Goal: Information Seeking & Learning: Check status

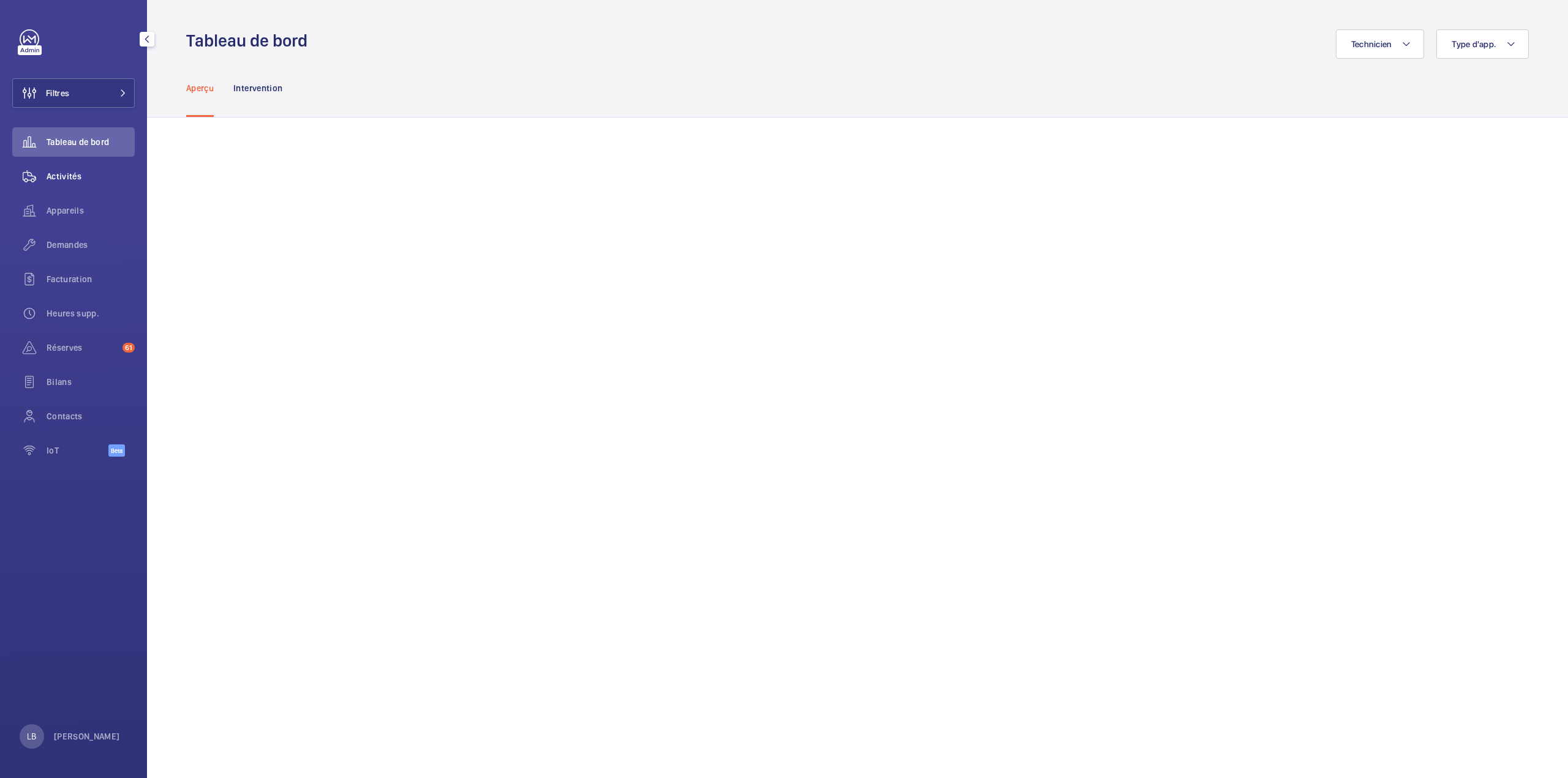
click at [62, 173] on span "Activités" at bounding box center [91, 176] width 88 height 12
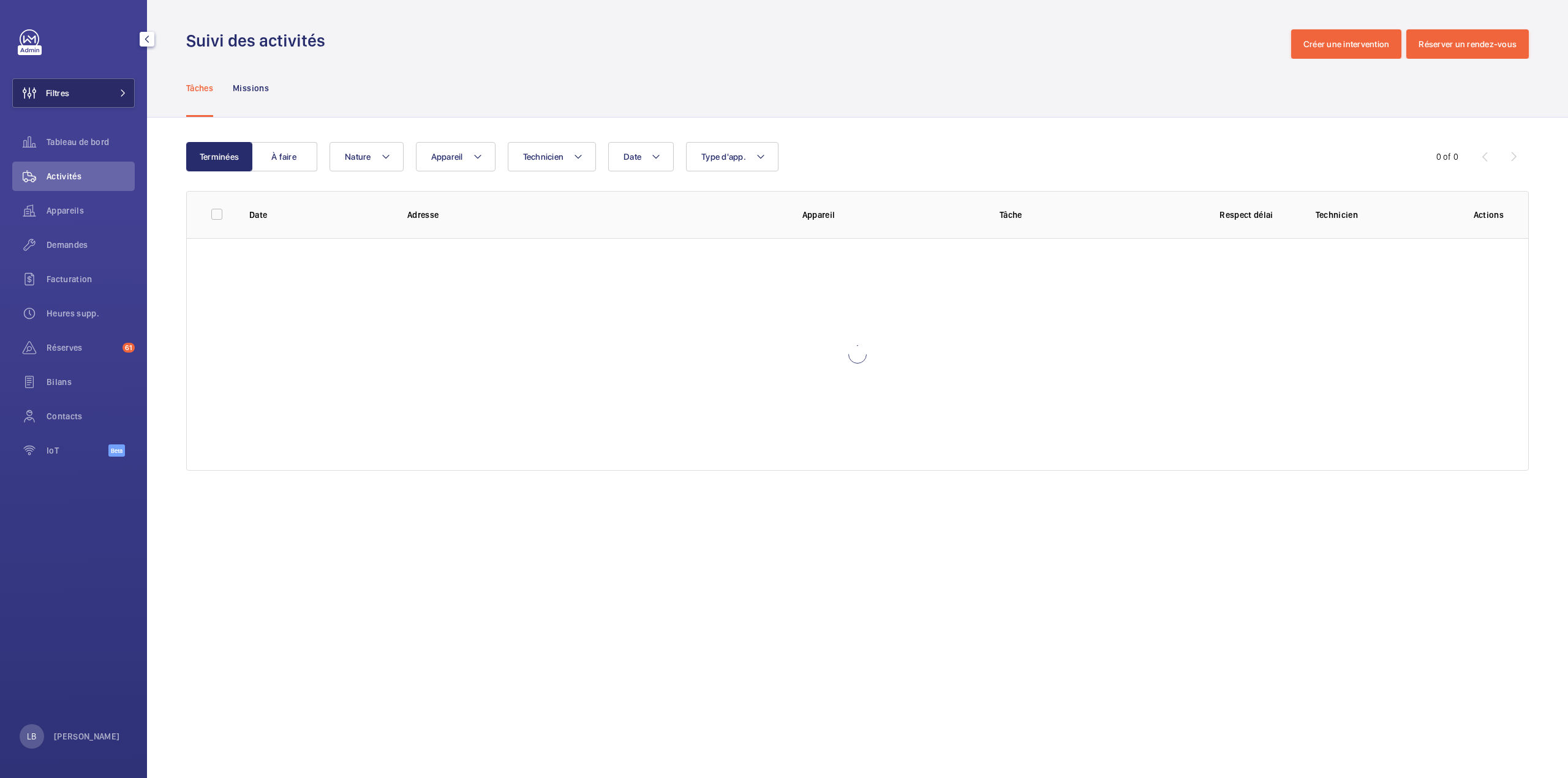
click at [76, 82] on button "Filtres" at bounding box center [73, 93] width 122 height 29
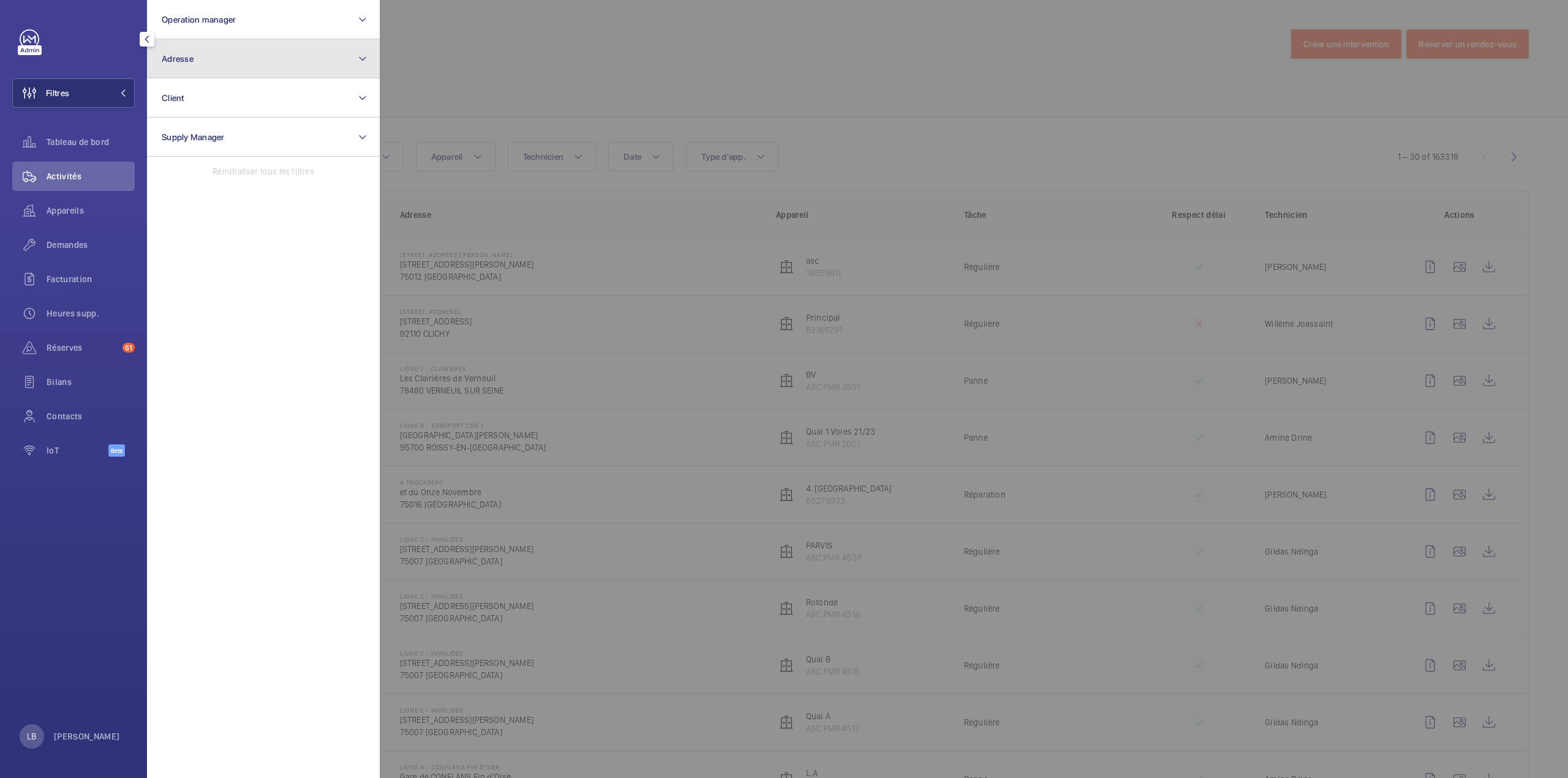
click at [199, 57] on button "Adresse" at bounding box center [264, 59] width 233 height 39
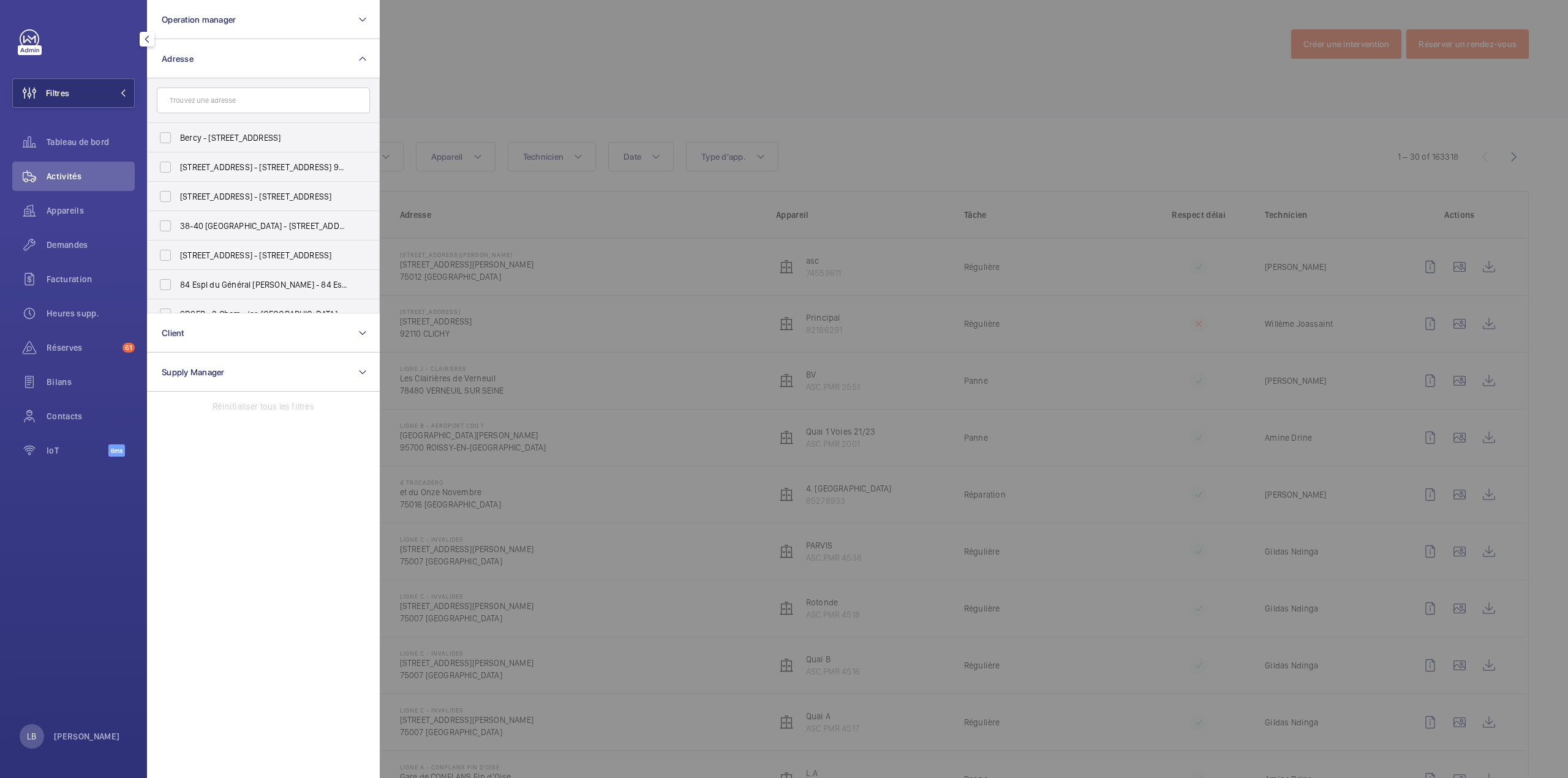
click at [213, 104] on input "text" at bounding box center [263, 100] width 213 height 25
click at [238, 105] on input "text" at bounding box center [263, 100] width 213 height 25
type input "castorama"
click at [163, 140] on label "Castorama - NATION - 1487 - 9 Cr de Vincennes, PARIS 75020" at bounding box center [254, 138] width 213 height 29
click at [163, 140] on input "Castorama - NATION - 1487 - 9 Cr de Vincennes, PARIS 75020" at bounding box center [165, 138] width 25 height 25
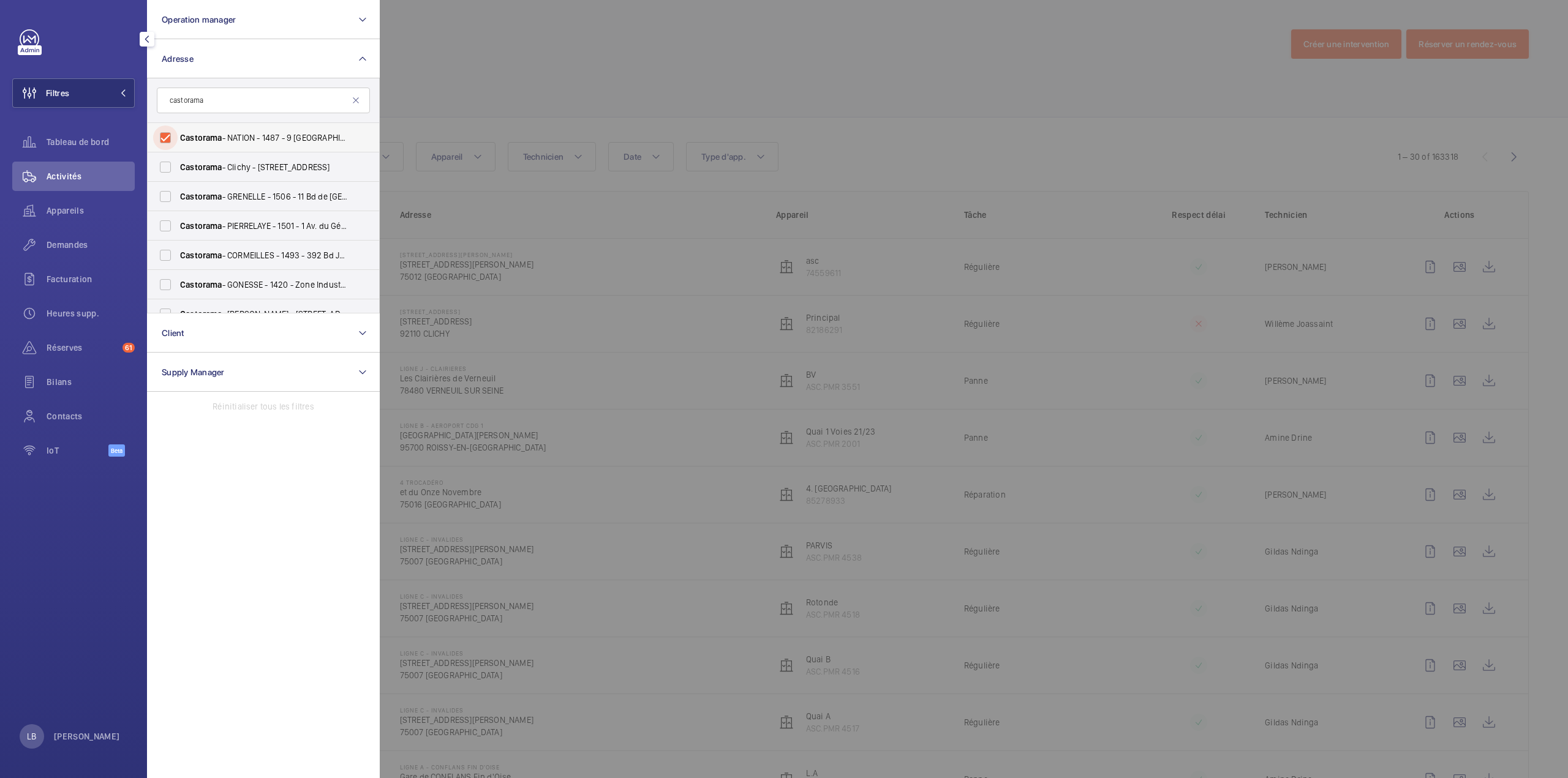
checkbox input "true"
click at [594, 35] on div at bounding box center [1163, 389] width 1568 height 778
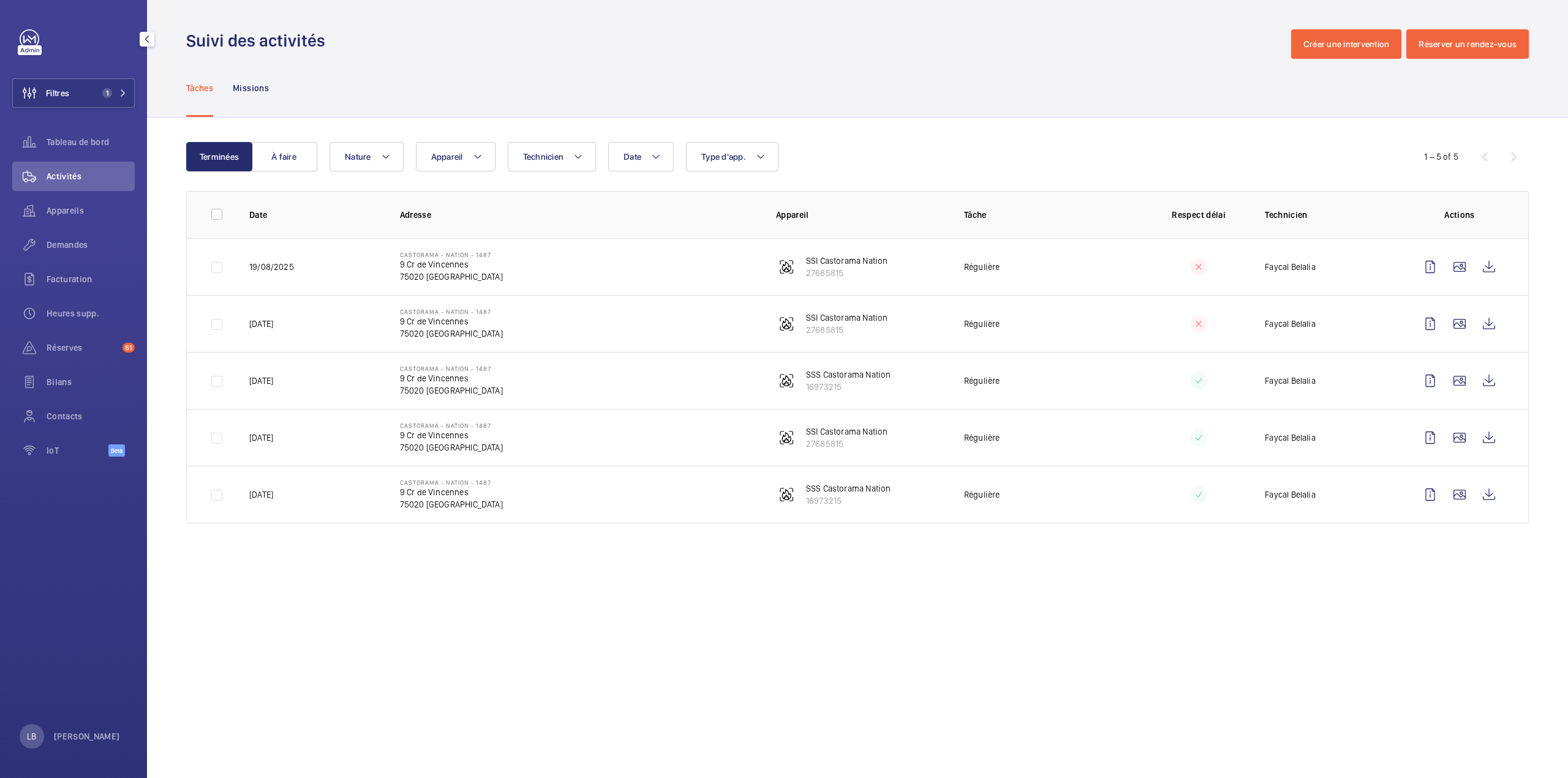
click at [1097, 271] on td "Régulière" at bounding box center [1038, 266] width 188 height 57
click at [1081, 263] on td "Régulière" at bounding box center [1038, 266] width 188 height 57
click at [1425, 265] on wm-front-icon-button at bounding box center [1430, 267] width 29 height 29
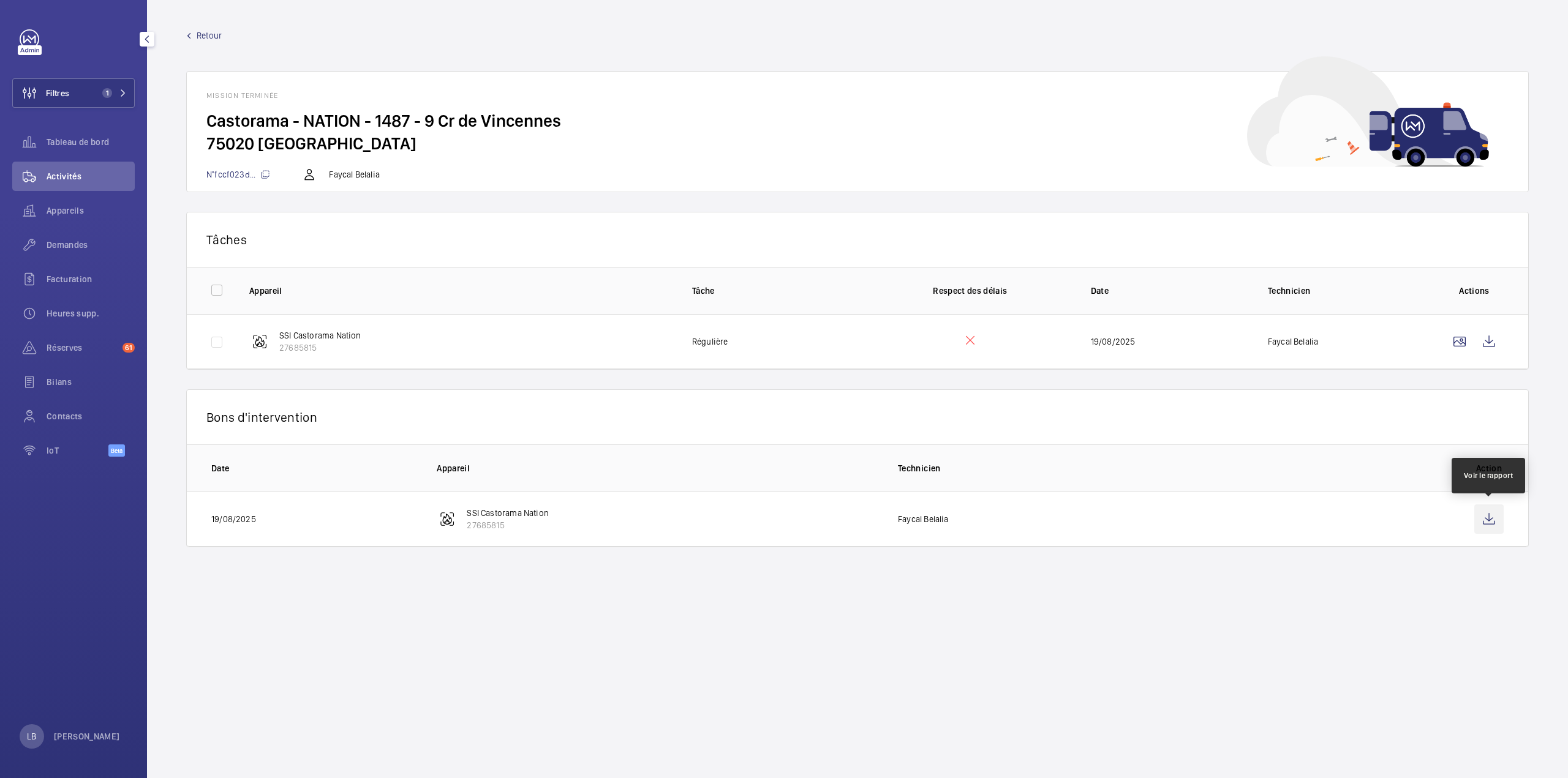
click at [1484, 515] on wm-front-icon-button at bounding box center [1489, 519] width 29 height 29
click at [846, 85] on wm-front-card-header "Mission terminée" at bounding box center [857, 90] width 1341 height 38
click at [197, 33] on span "Retour" at bounding box center [209, 35] width 25 height 12
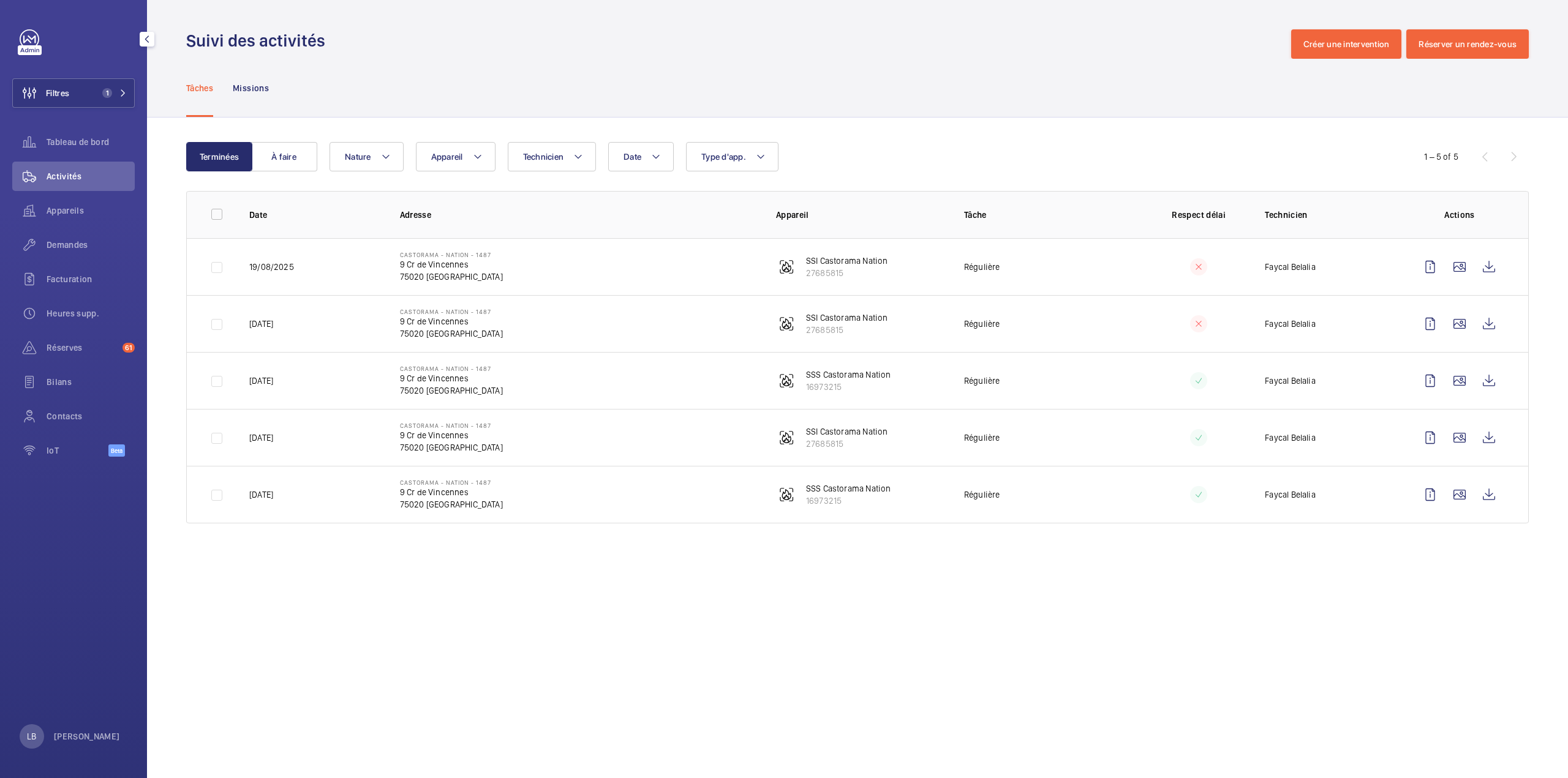
click at [1365, 378] on td "Faycal Belalia" at bounding box center [1320, 380] width 151 height 57
click at [1431, 377] on wm-front-icon-button at bounding box center [1430, 381] width 29 height 29
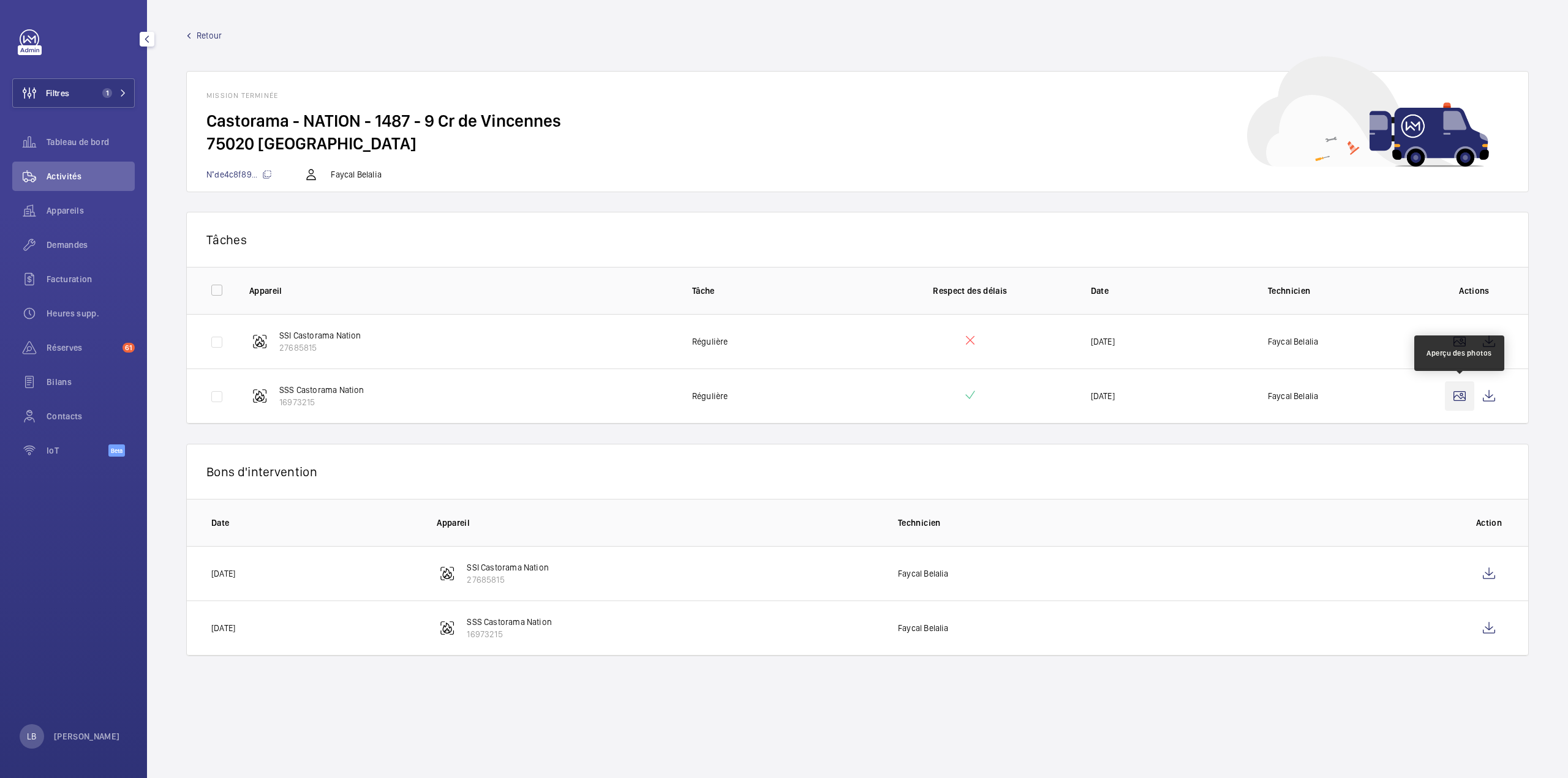
click at [1458, 396] on wm-front-icon-button at bounding box center [1460, 396] width 29 height 29
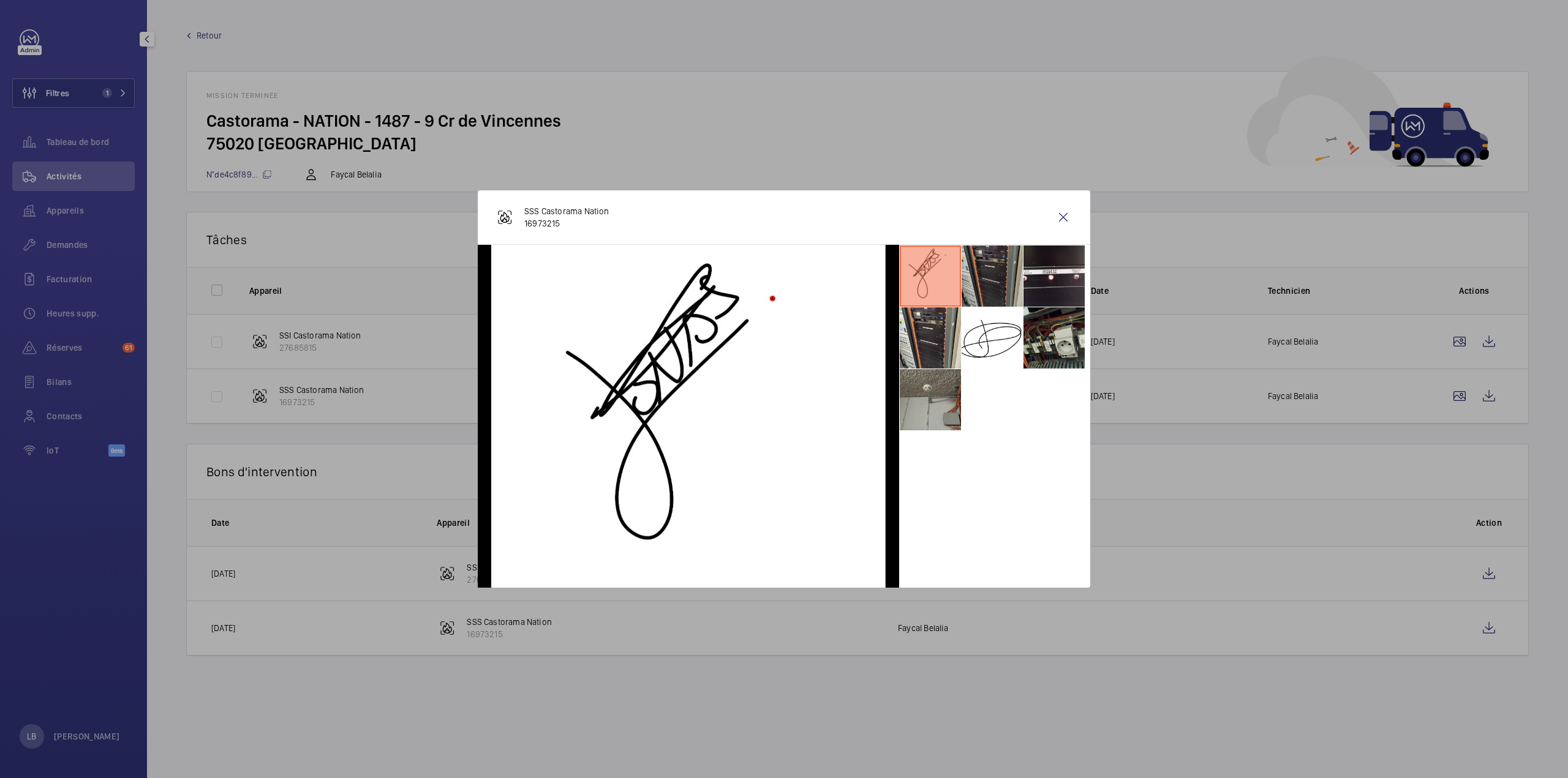
click at [1010, 260] on li at bounding box center [992, 276] width 62 height 62
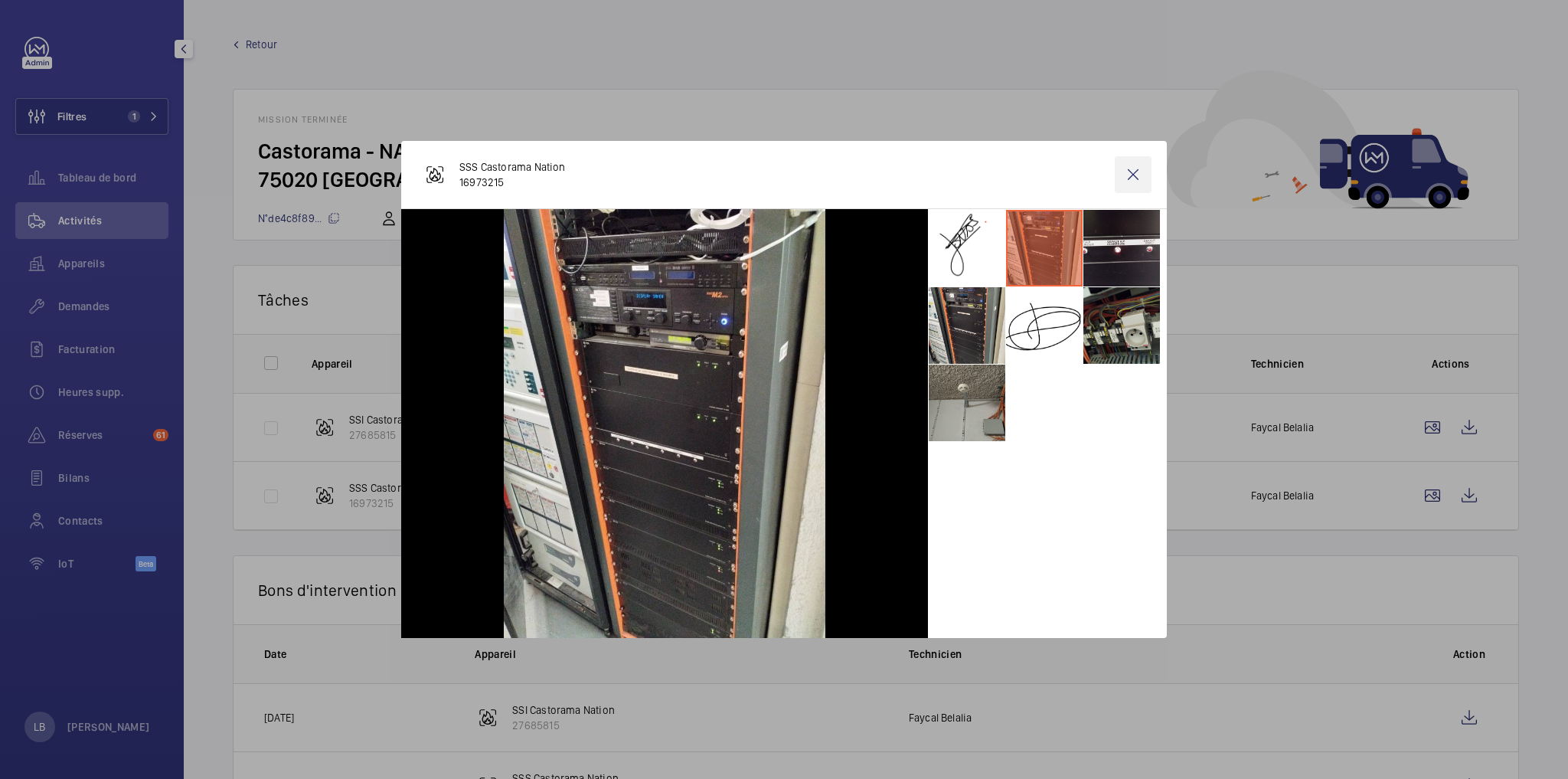
click at [1130, 175] on wm-front-icon-button at bounding box center [1133, 175] width 37 height 37
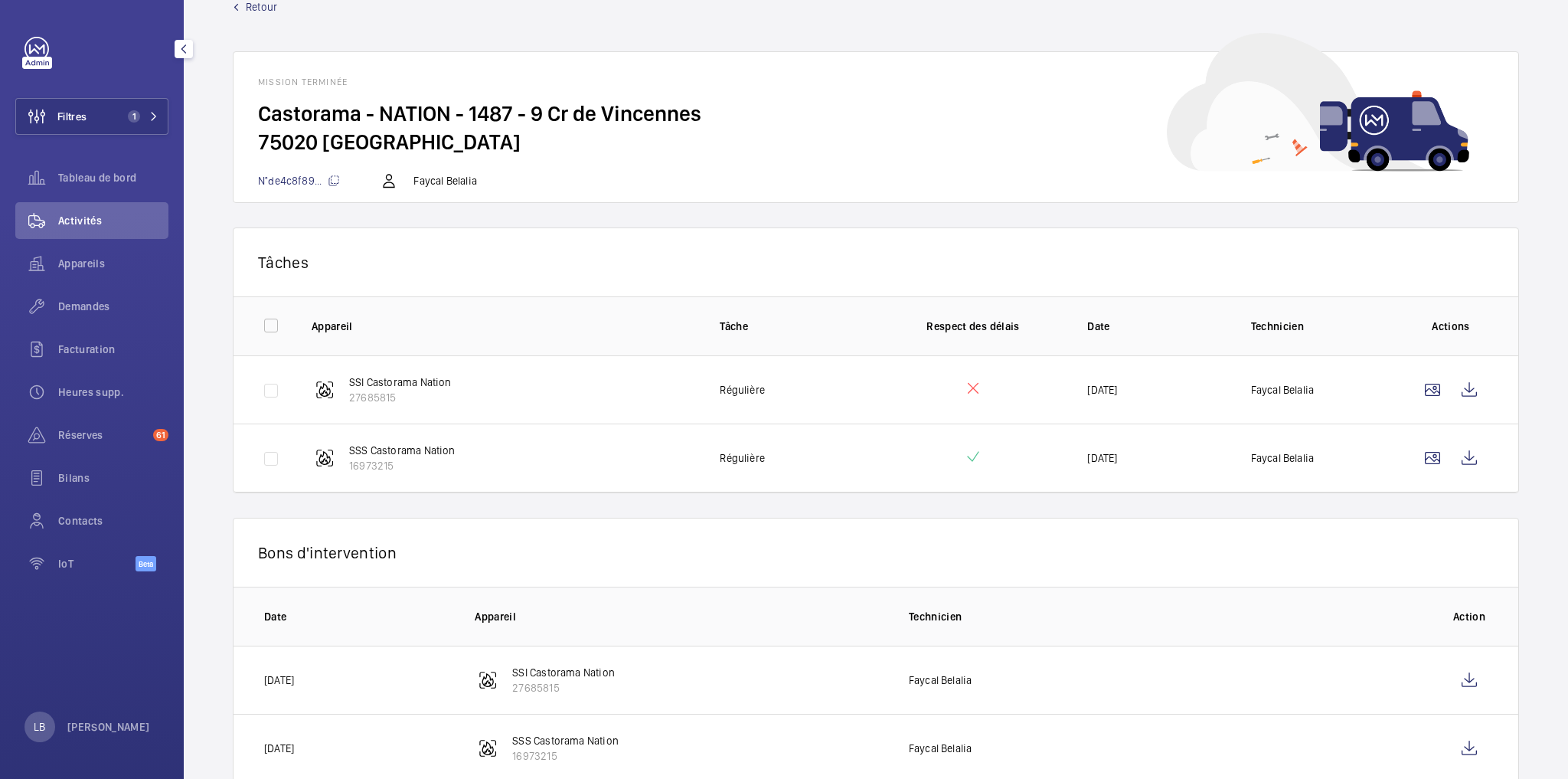
scroll to position [73, 0]
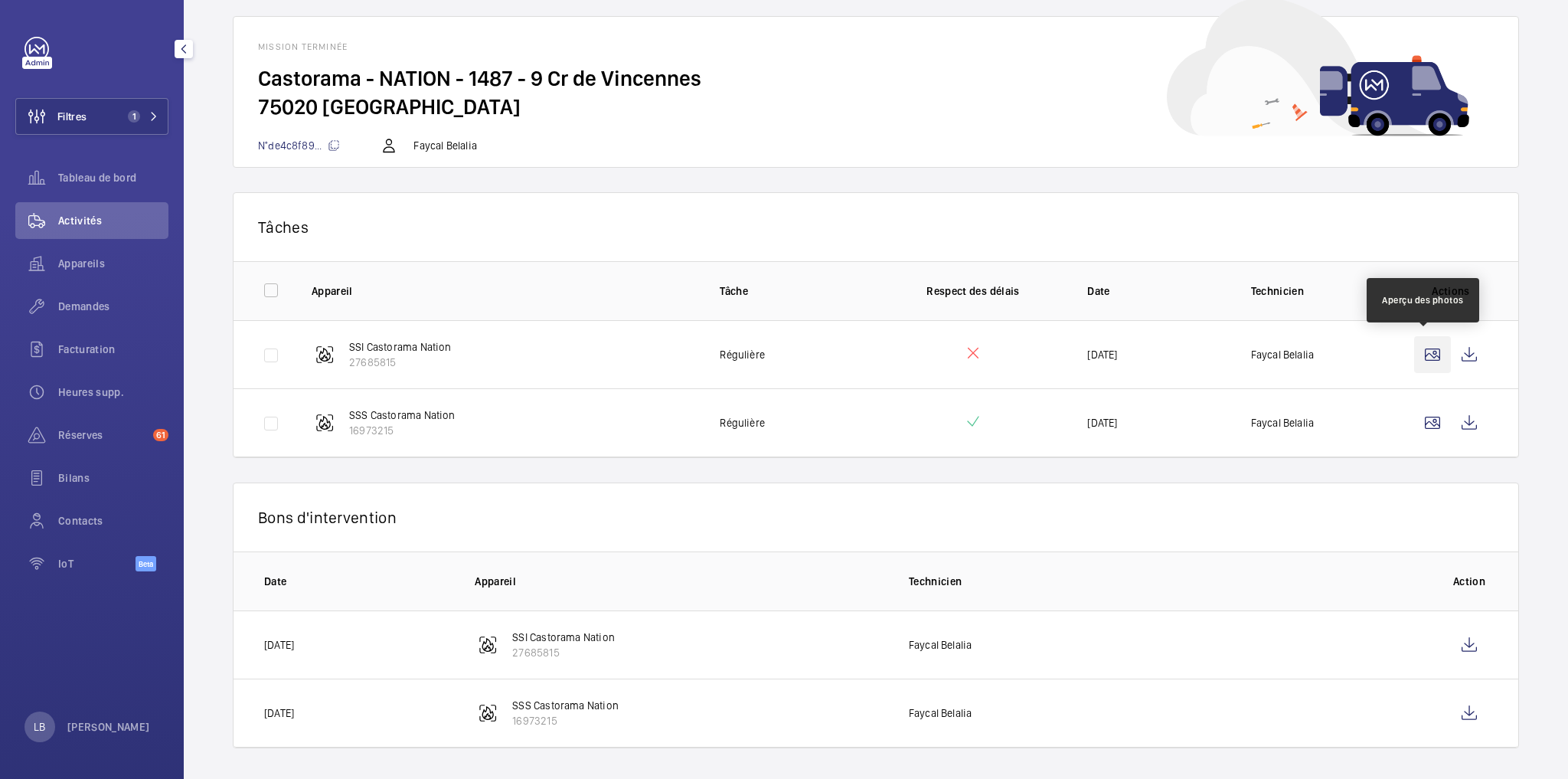
click at [1420, 350] on wm-front-icon-button at bounding box center [1432, 355] width 37 height 37
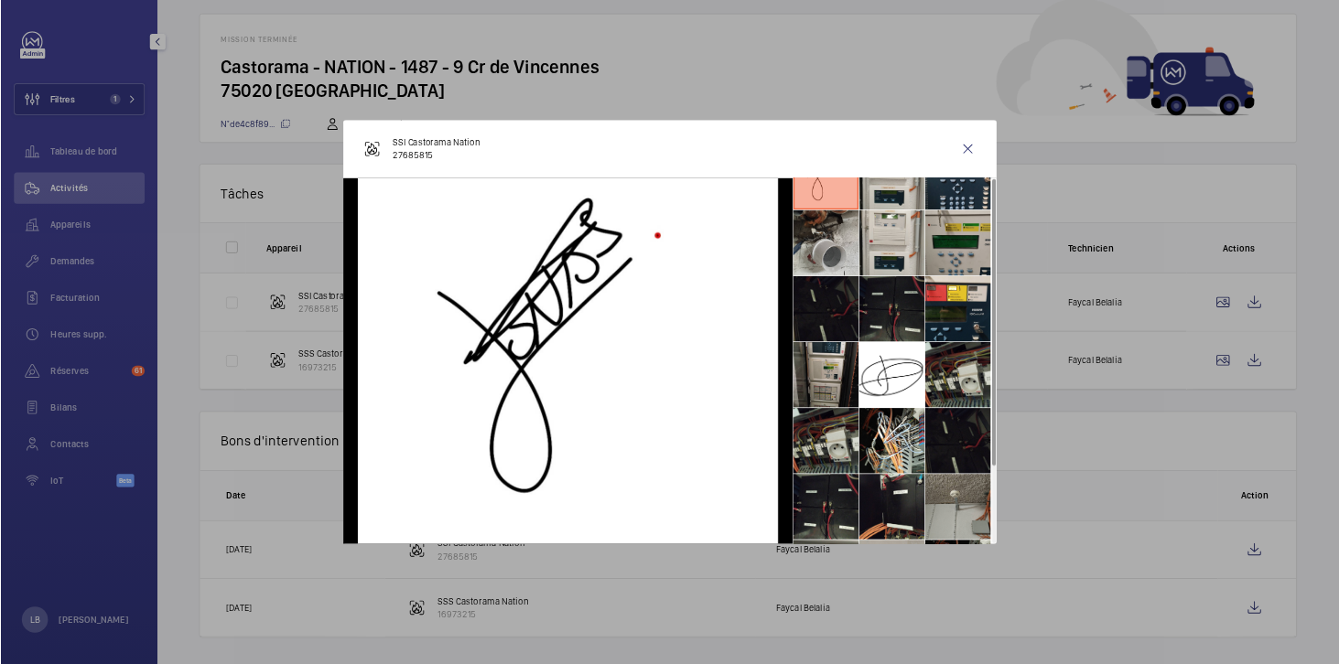
scroll to position [0, 0]
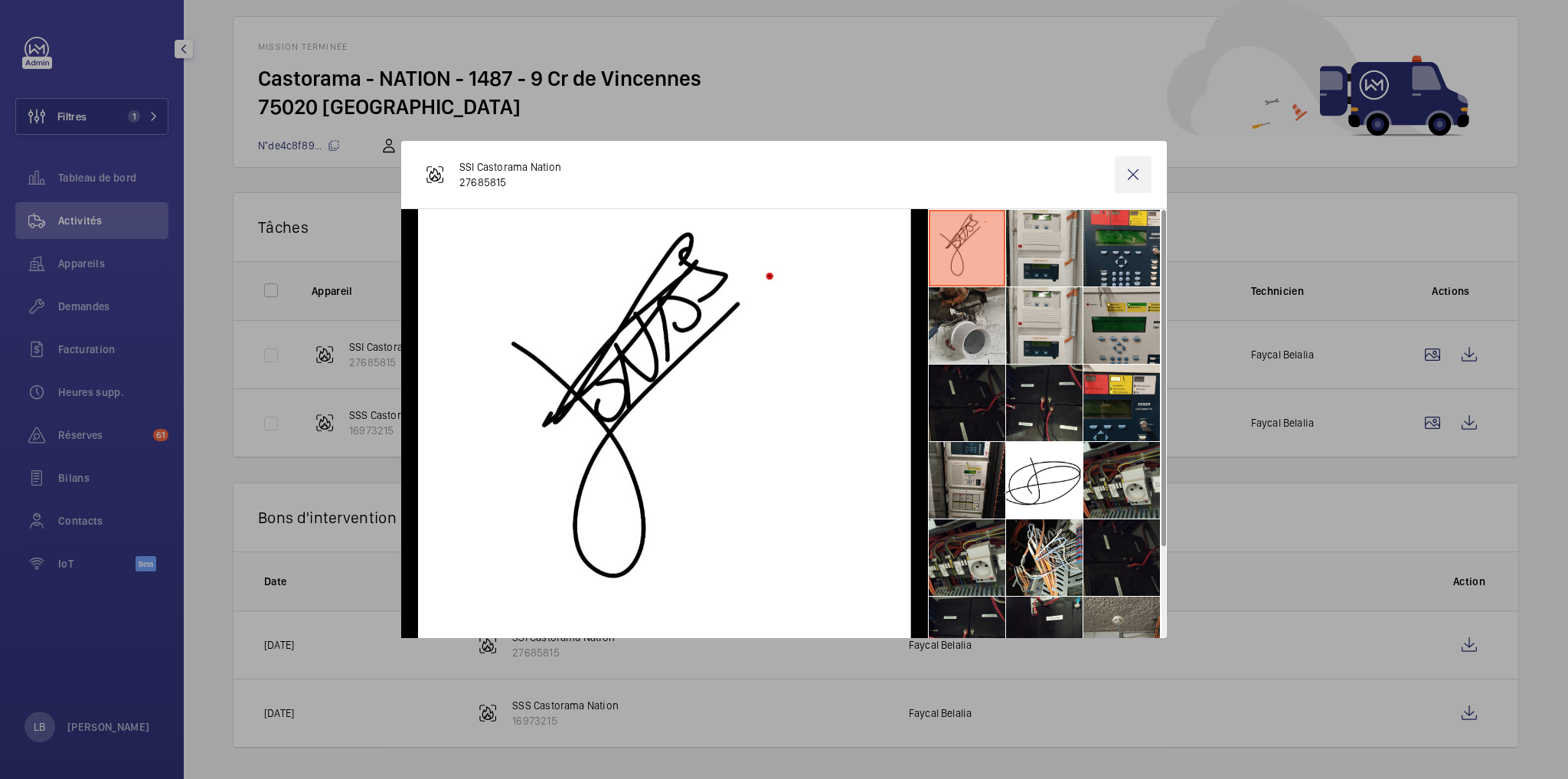
click at [1132, 172] on wm-front-icon-button at bounding box center [1133, 175] width 37 height 37
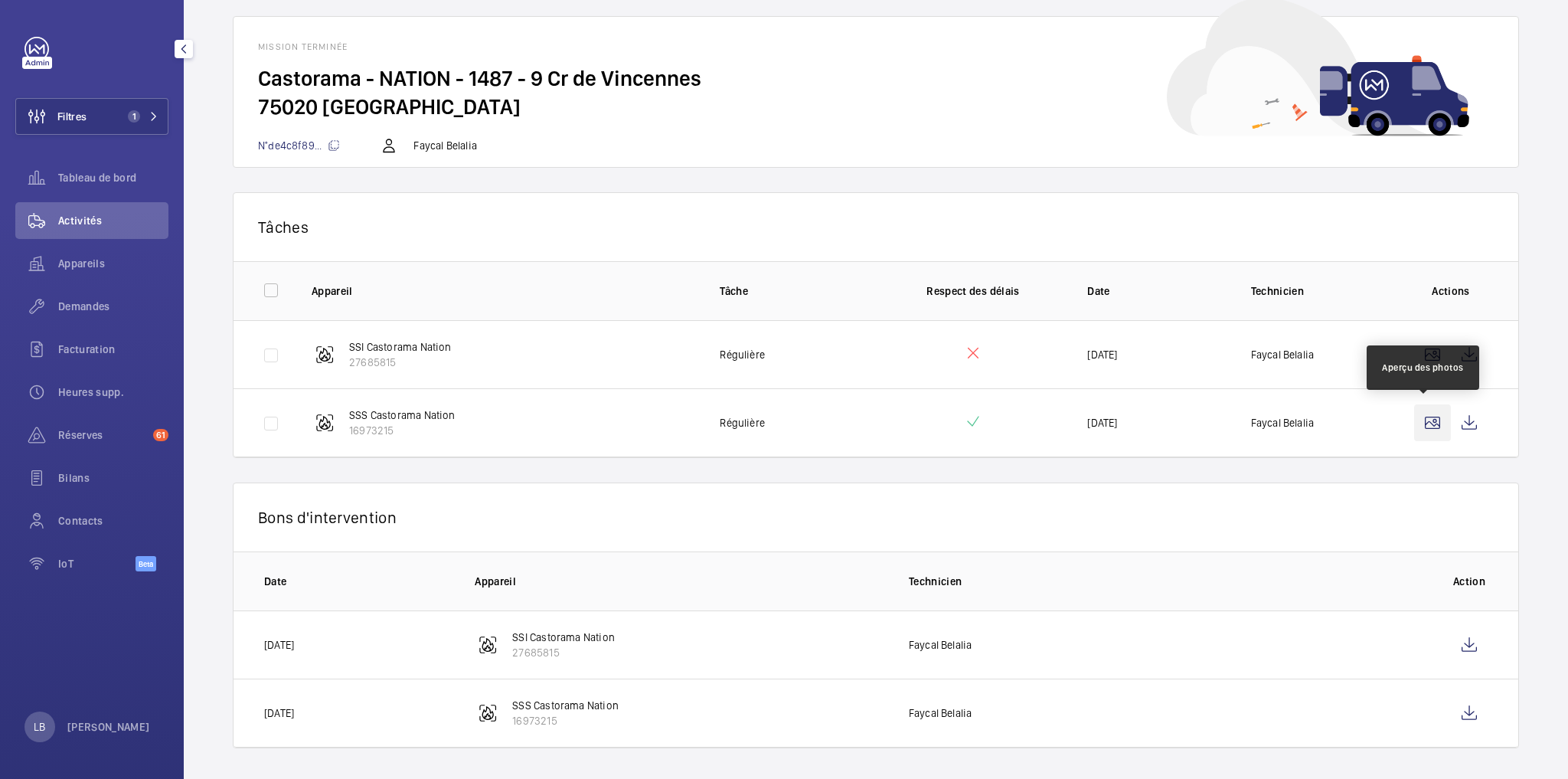
click at [1417, 424] on wm-front-icon-button at bounding box center [1432, 423] width 37 height 37
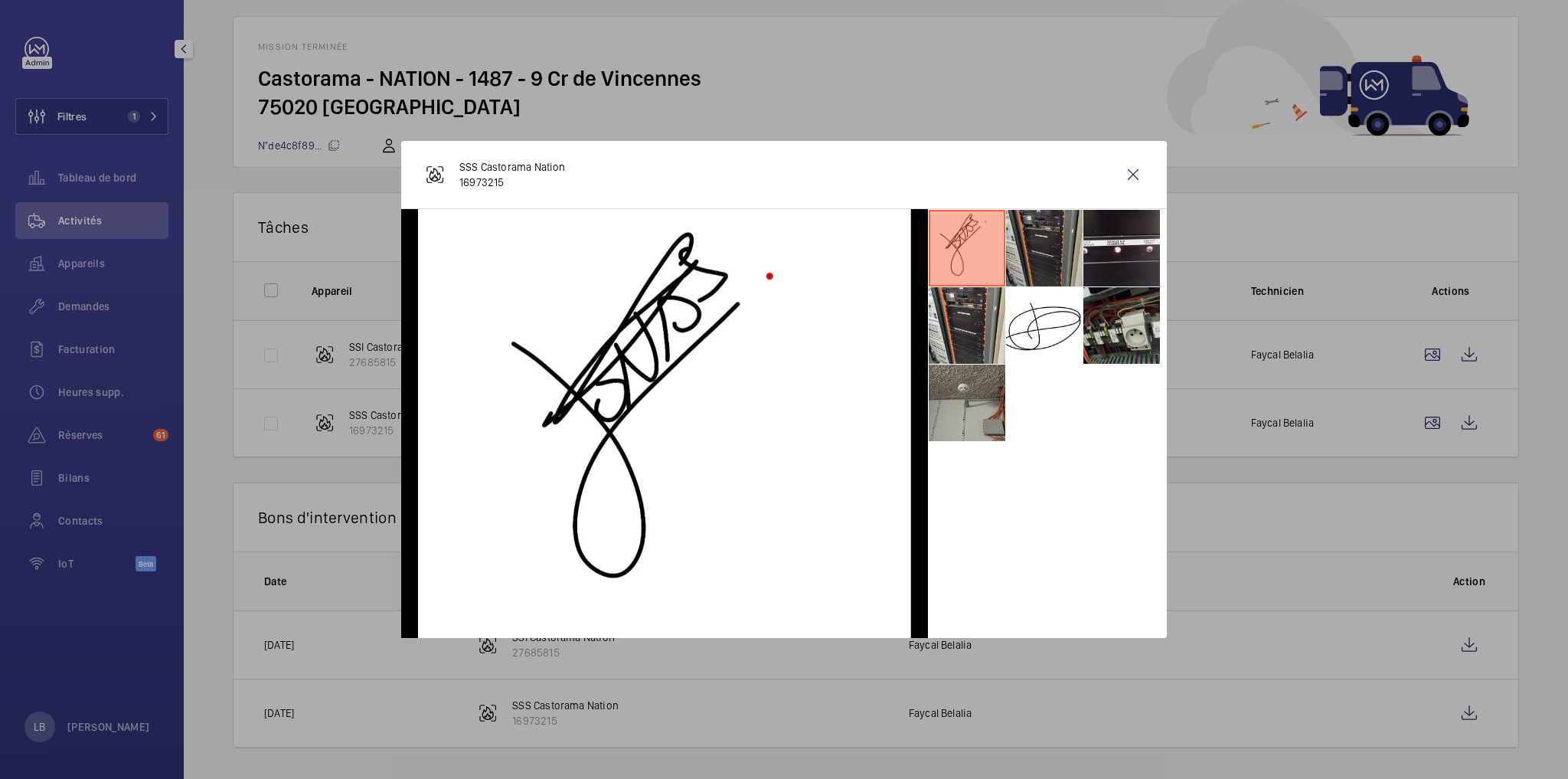
click at [1038, 253] on li at bounding box center [1044, 249] width 77 height 77
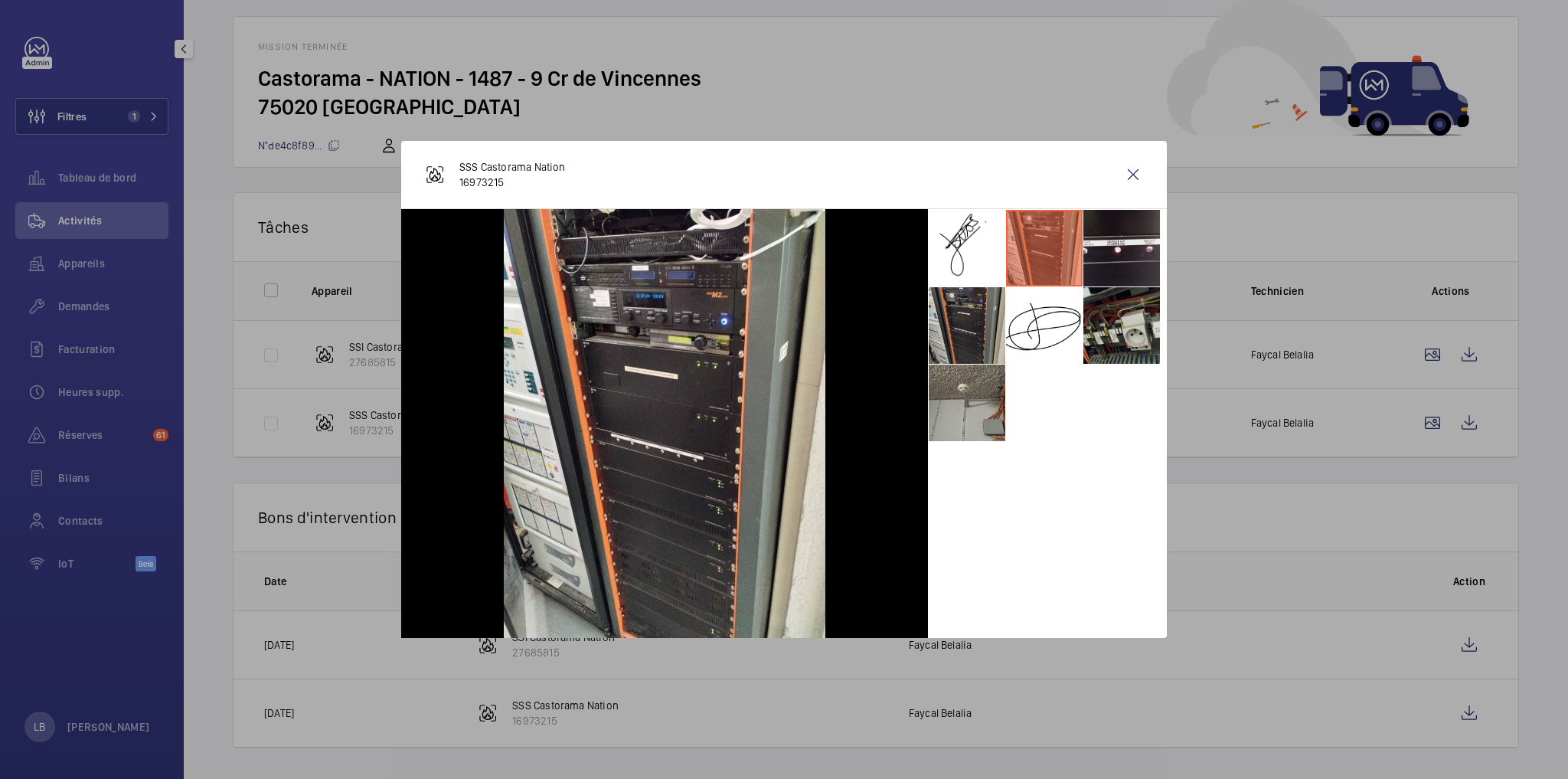
click at [968, 316] on li at bounding box center [967, 325] width 77 height 77
click at [1044, 247] on li at bounding box center [1044, 249] width 77 height 77
click at [589, 301] on img at bounding box center [664, 423] width 321 height 428
click at [589, 300] on img at bounding box center [664, 423] width 321 height 428
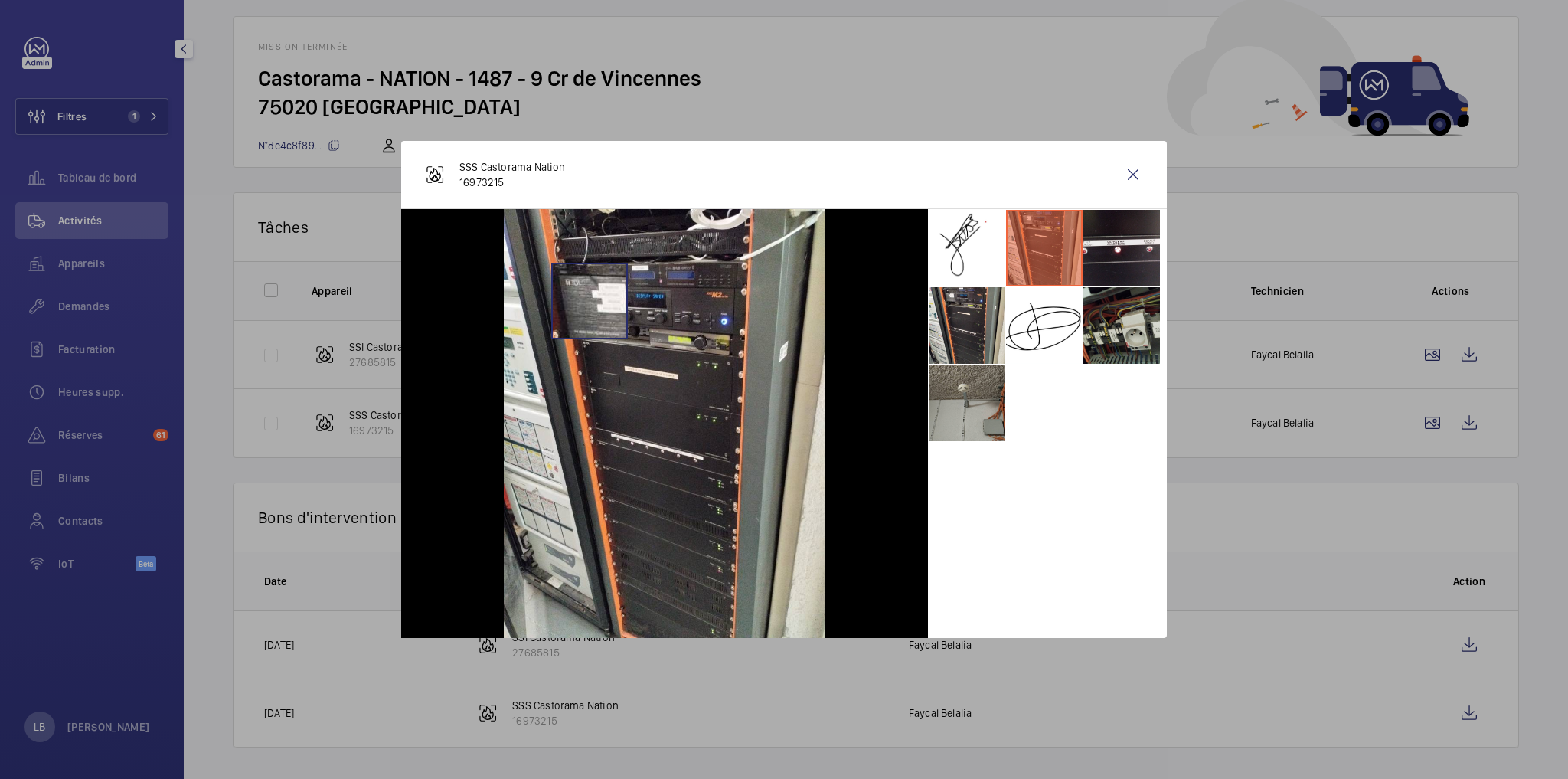
click at [589, 302] on img at bounding box center [664, 423] width 321 height 428
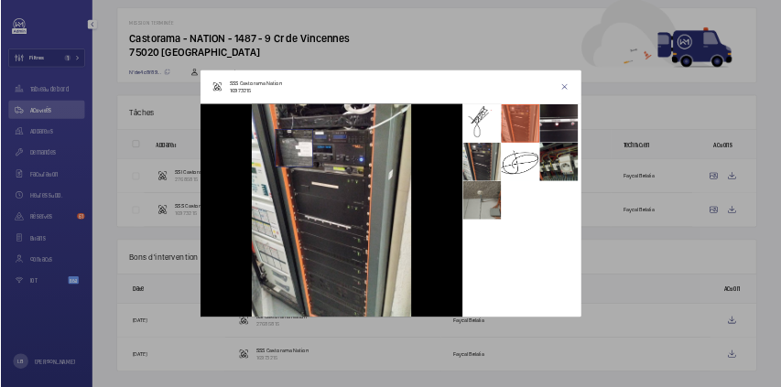
scroll to position [87, 0]
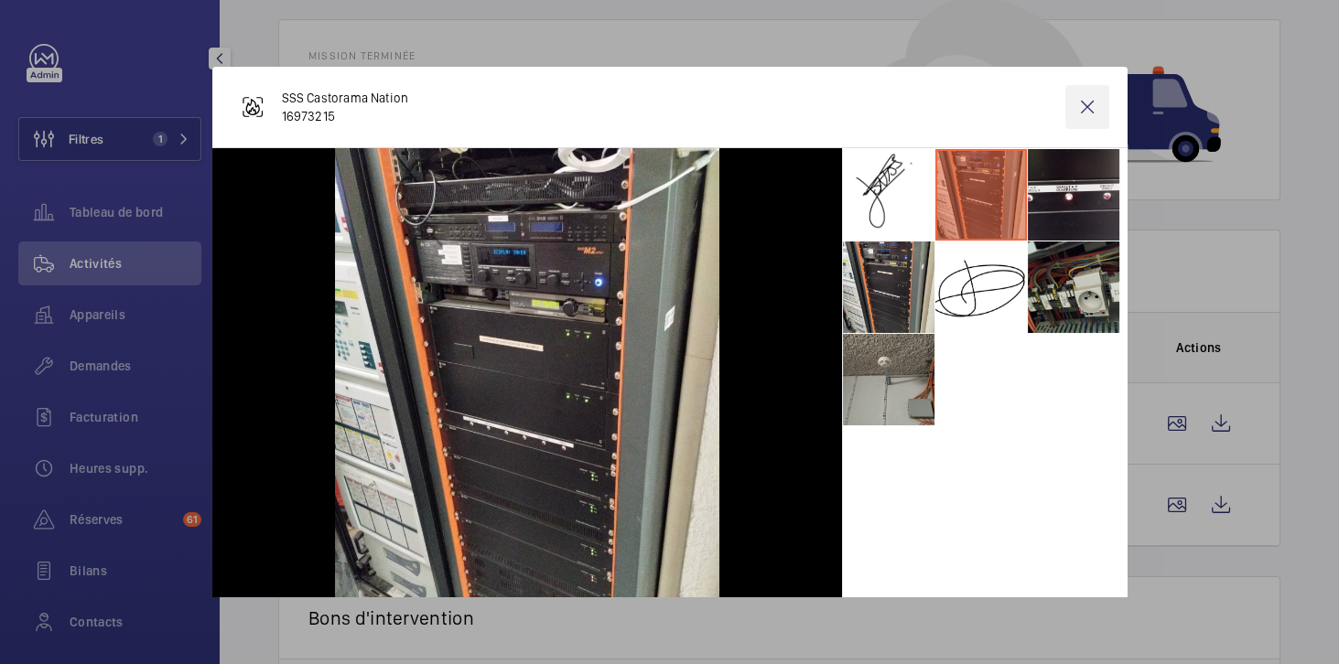
click at [1082, 102] on wm-front-icon-button at bounding box center [1087, 107] width 44 height 44
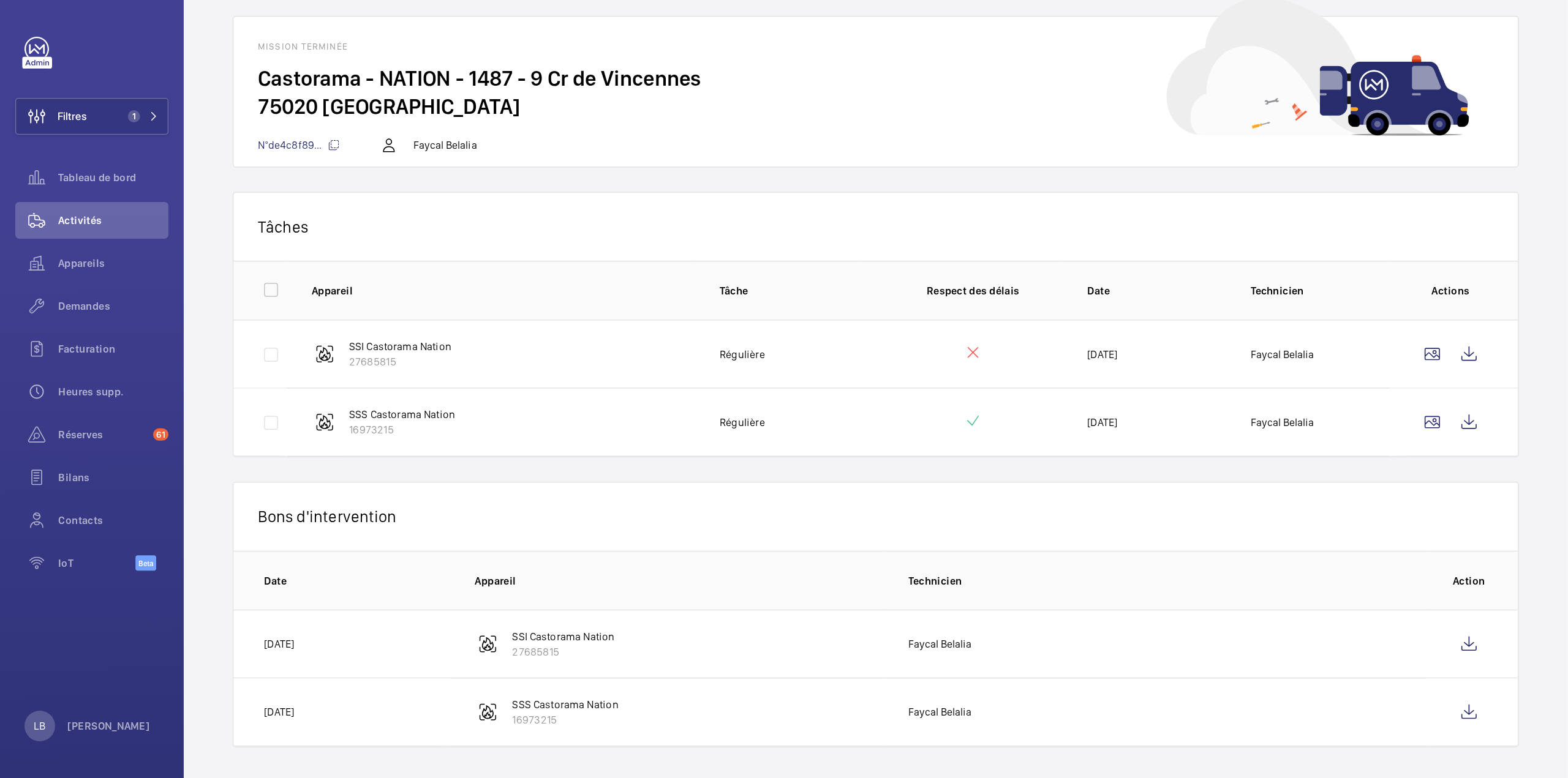
scroll to position [0, 0]
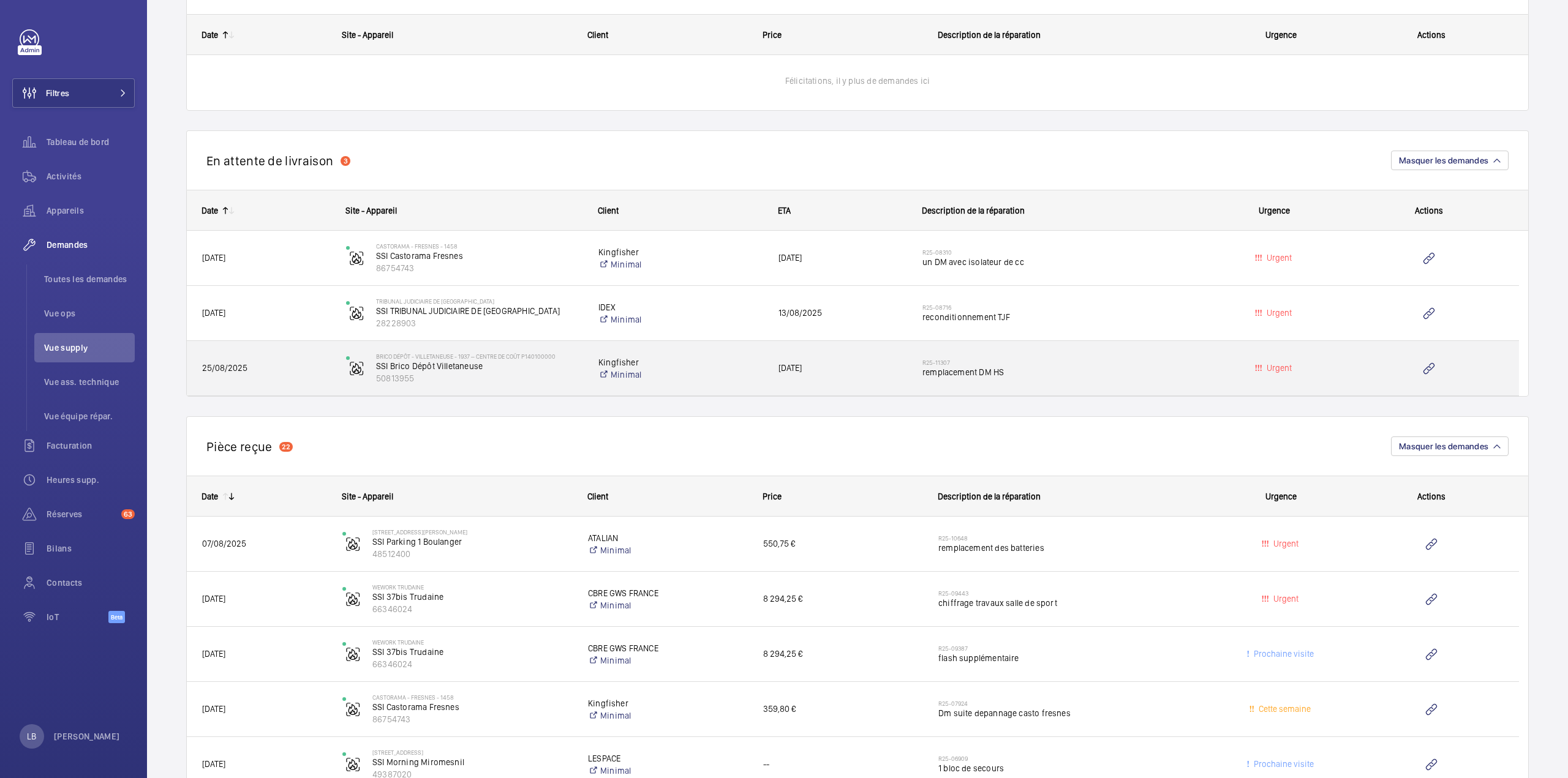
scroll to position [1070, 0]
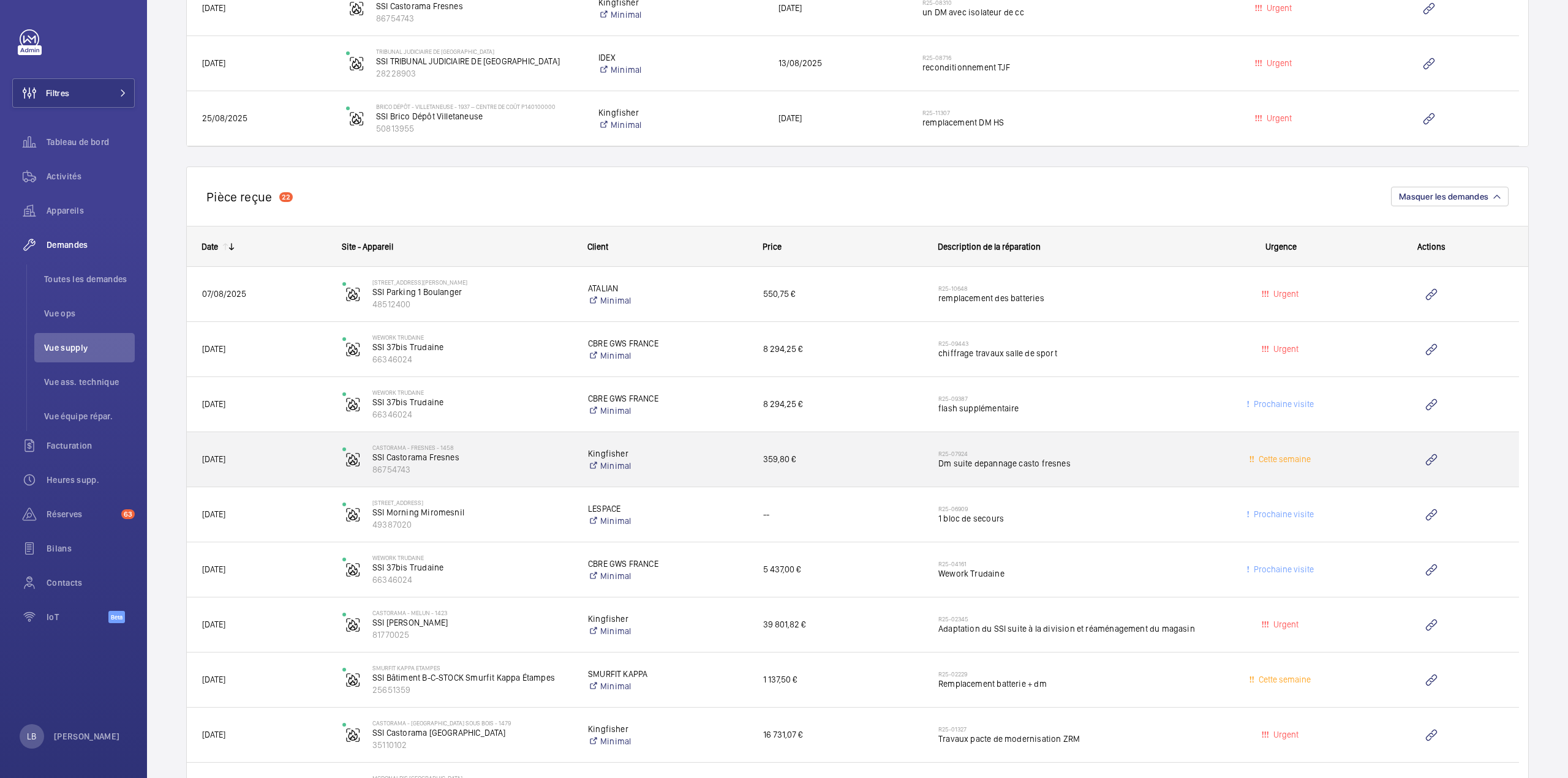
click at [1168, 453] on h2 "R25-07924" at bounding box center [1070, 454] width 264 height 7
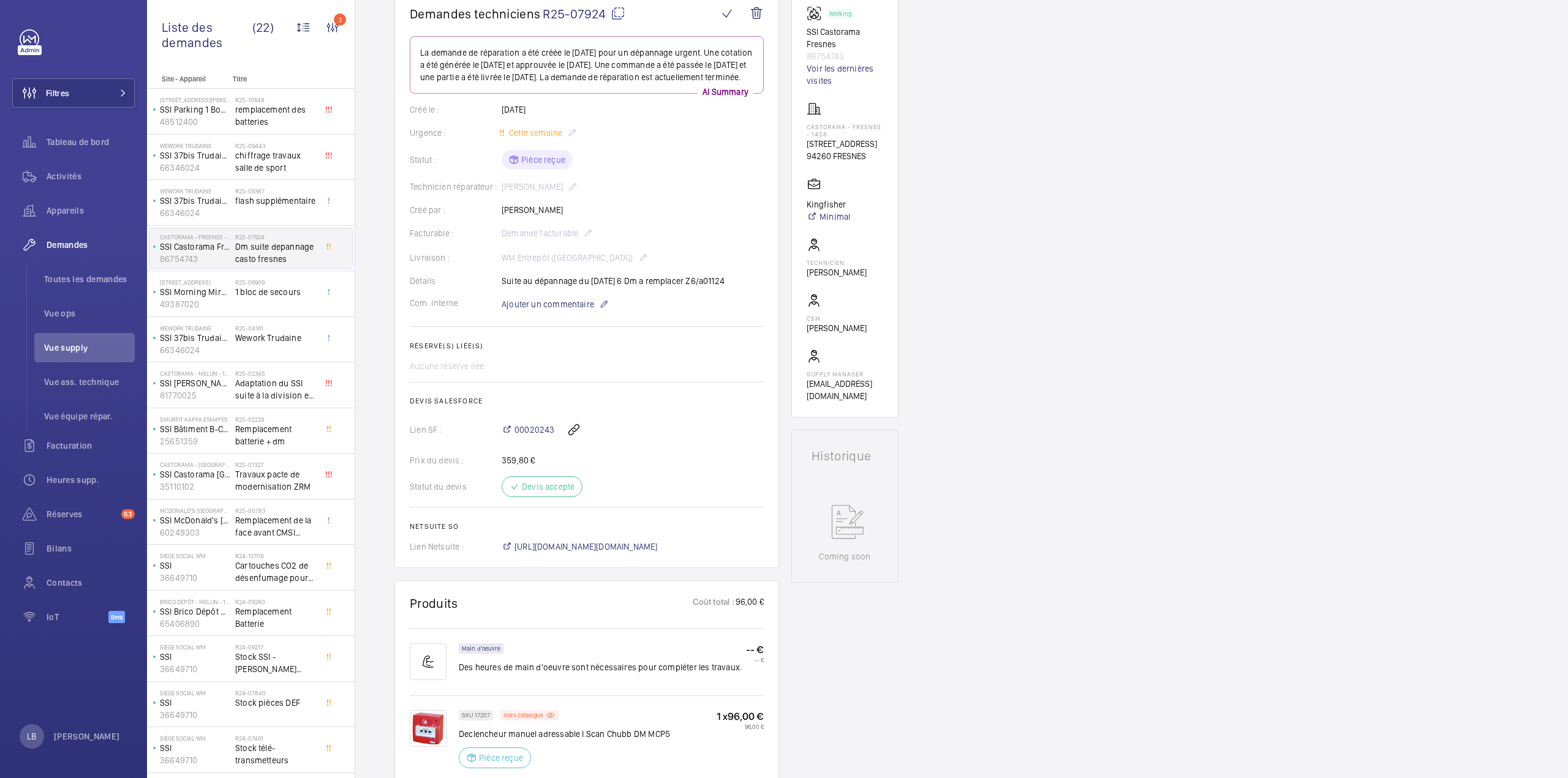
scroll to position [245, 0]
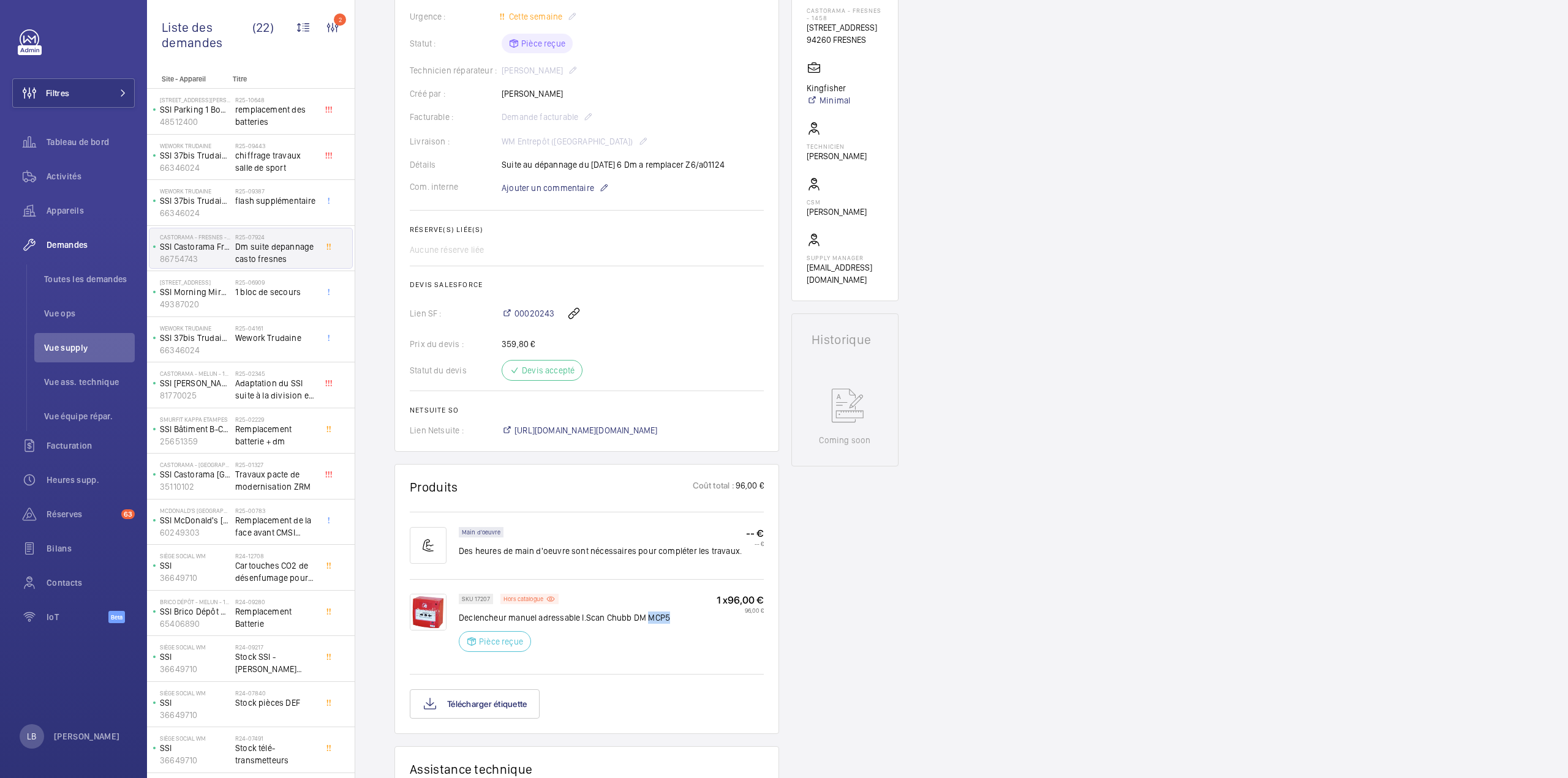
drag, startPoint x: 654, startPoint y: 629, endPoint x: 670, endPoint y: 629, distance: 16.0
click at [670, 629] on div "SKU 17207 Hors catalogue Declencheur manuel adressable I.Scan Chubb DM MCP5 Piè…" at bounding box center [611, 627] width 305 height 66
copy p "MCP5"
click at [1130, 347] on div "Demandes techniciens R25-07924 La demande de réparation a été créée le [DATE] p…" at bounding box center [962, 527] width 1213 height 1306
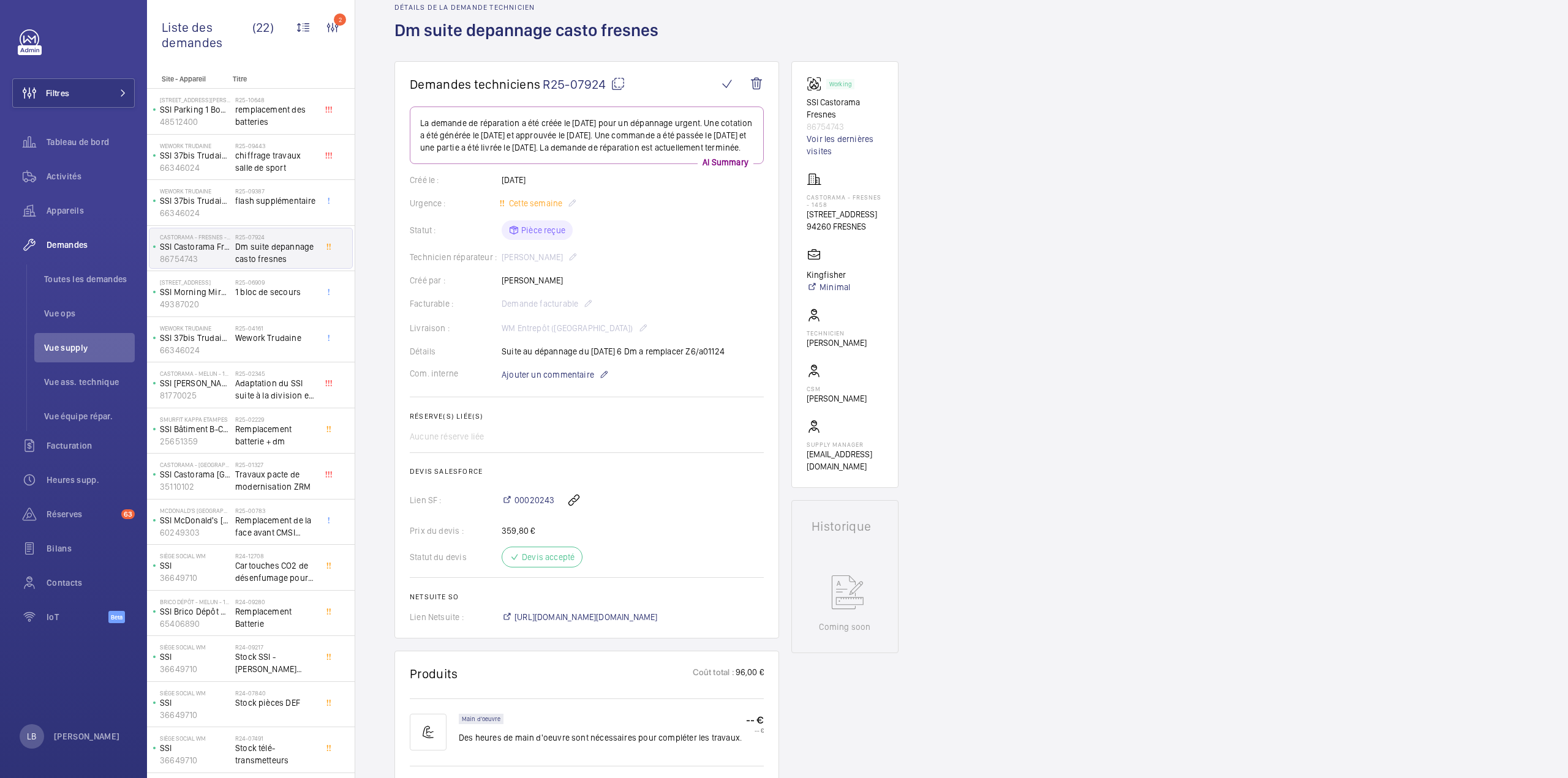
scroll to position [0, 0]
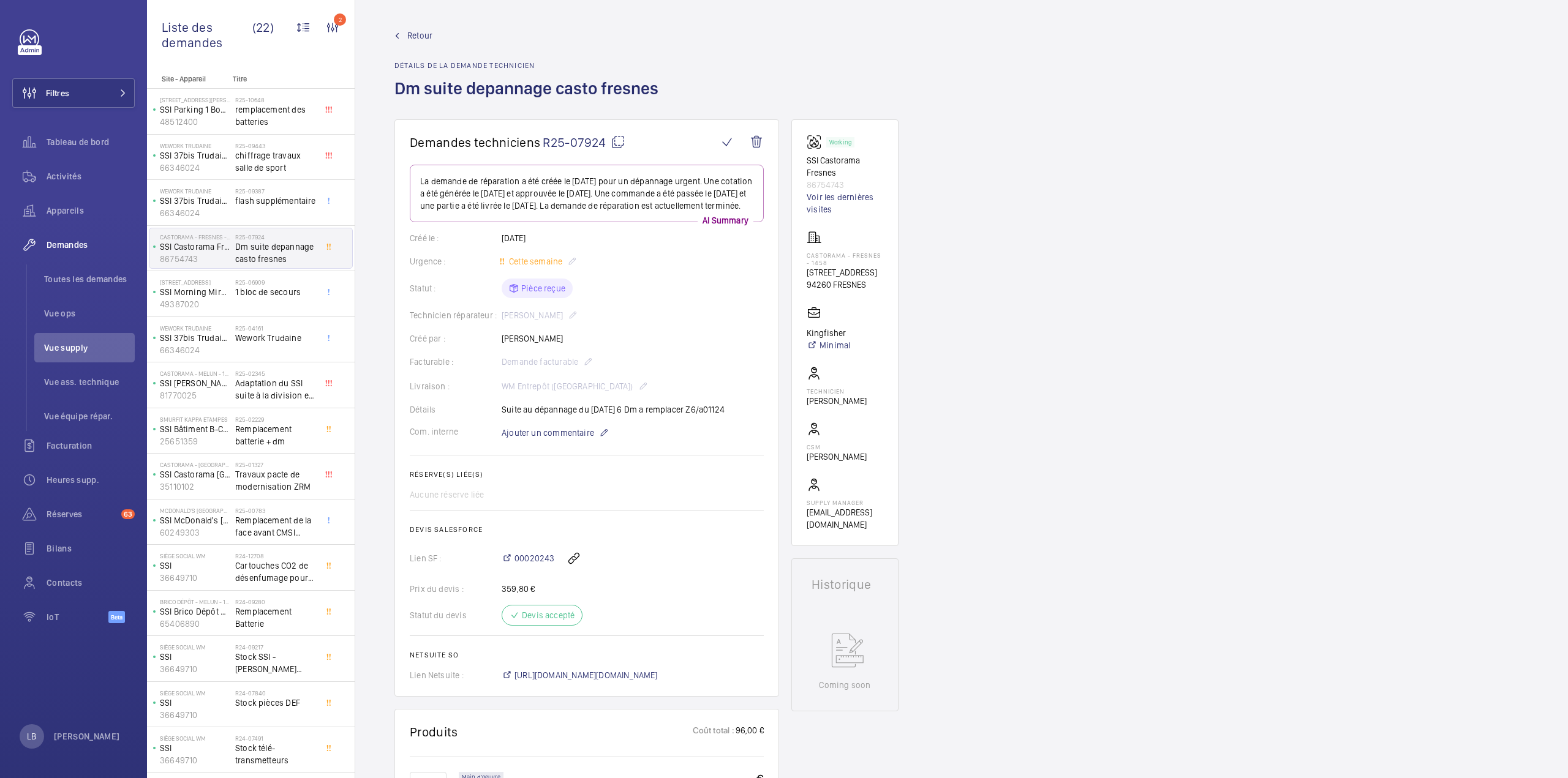
click at [407, 30] on link "Retour" at bounding box center [529, 35] width 271 height 12
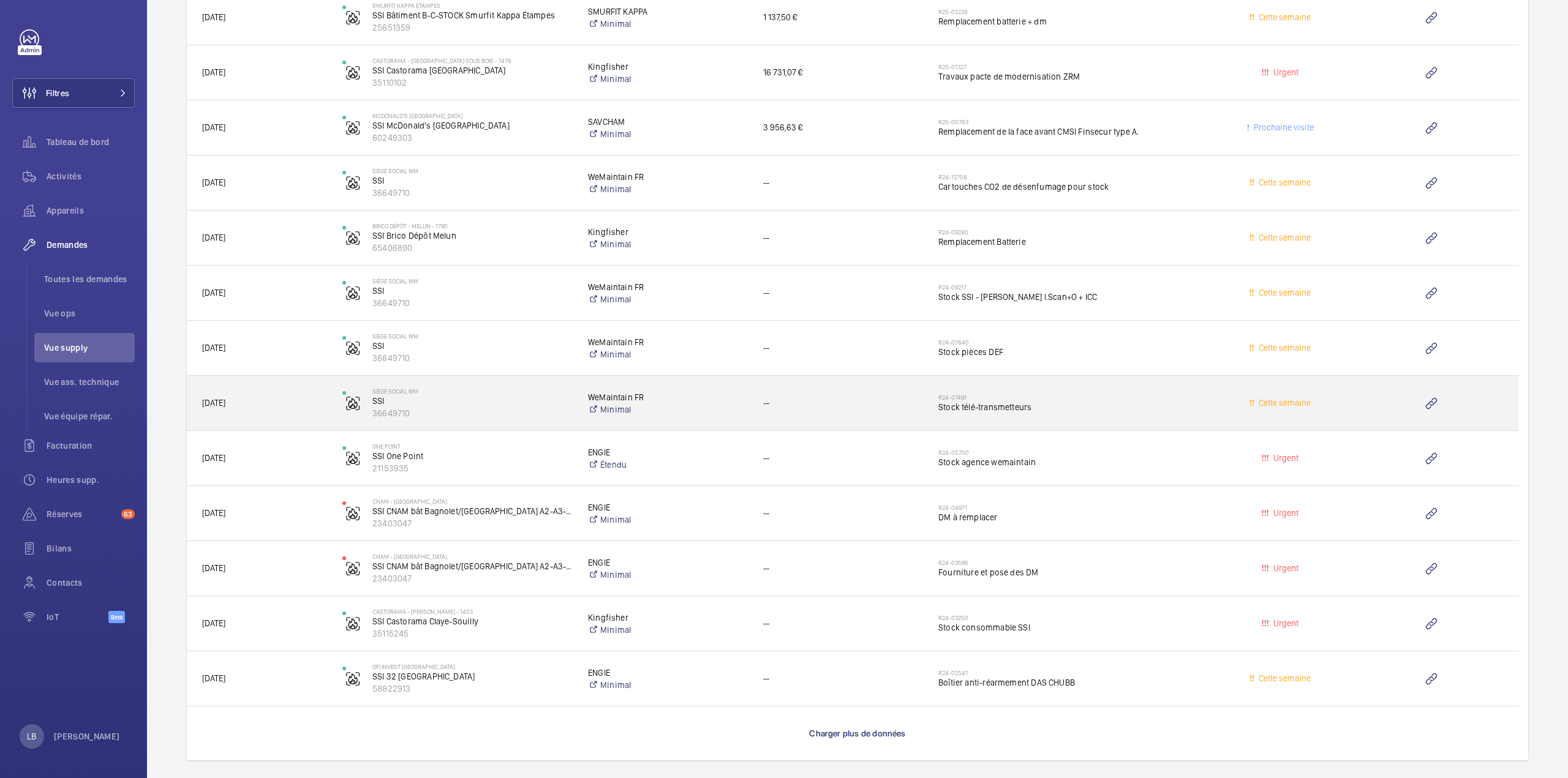
scroll to position [1742, 0]
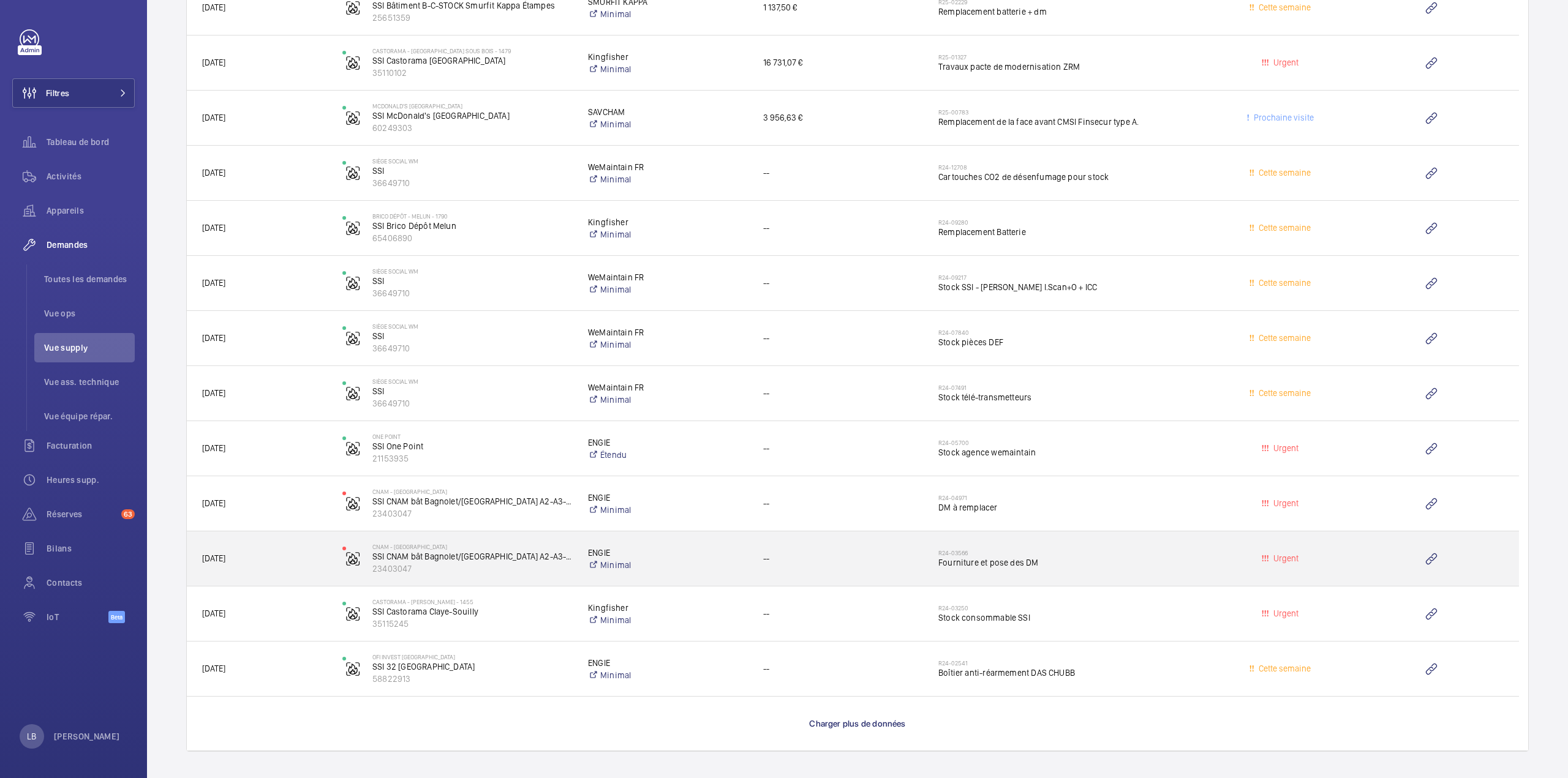
click at [1125, 560] on span "Fourniture et pose des DM" at bounding box center [1070, 563] width 264 height 12
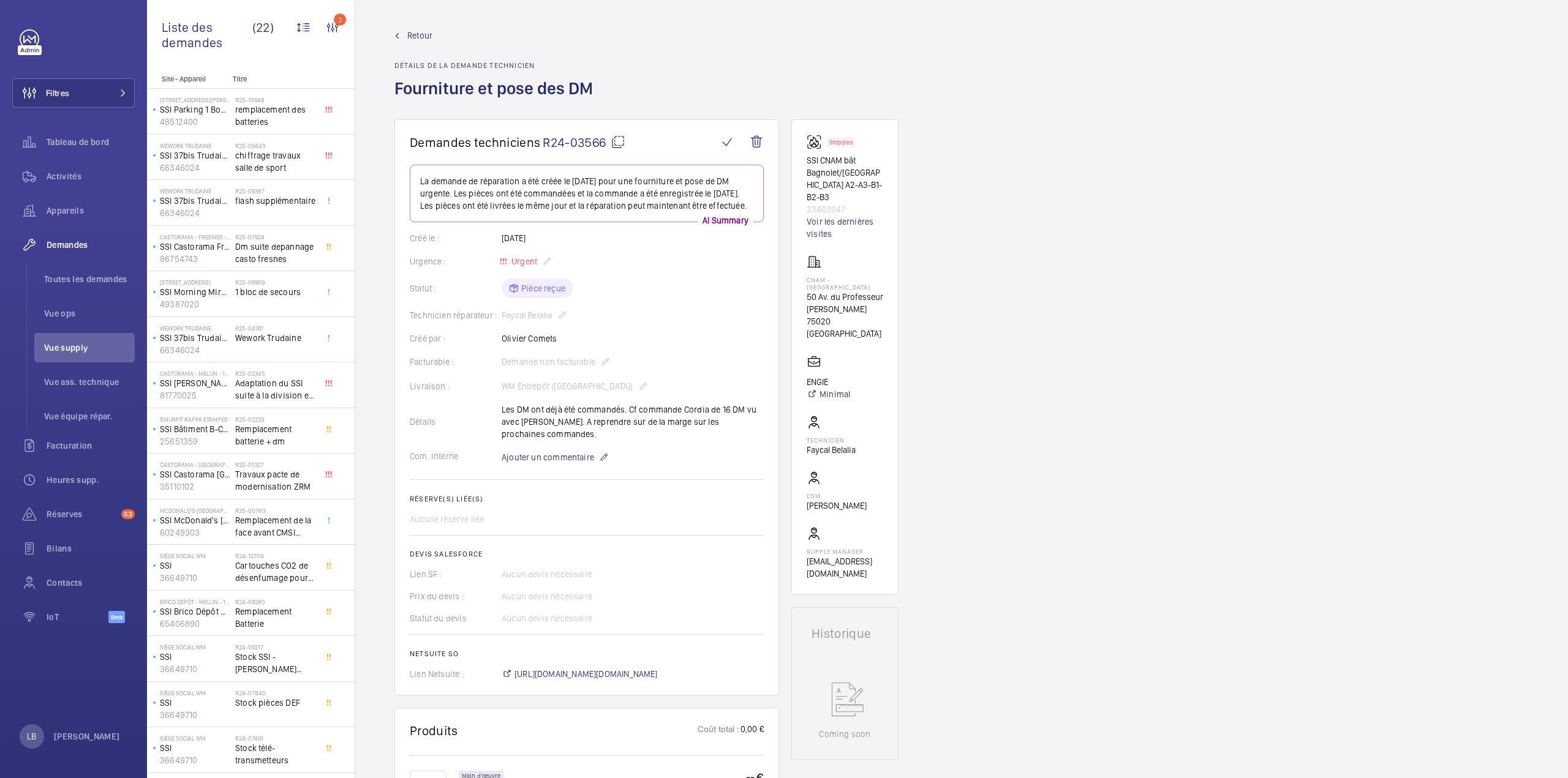
click at [416, 39] on span "Retour" at bounding box center [420, 35] width 25 height 12
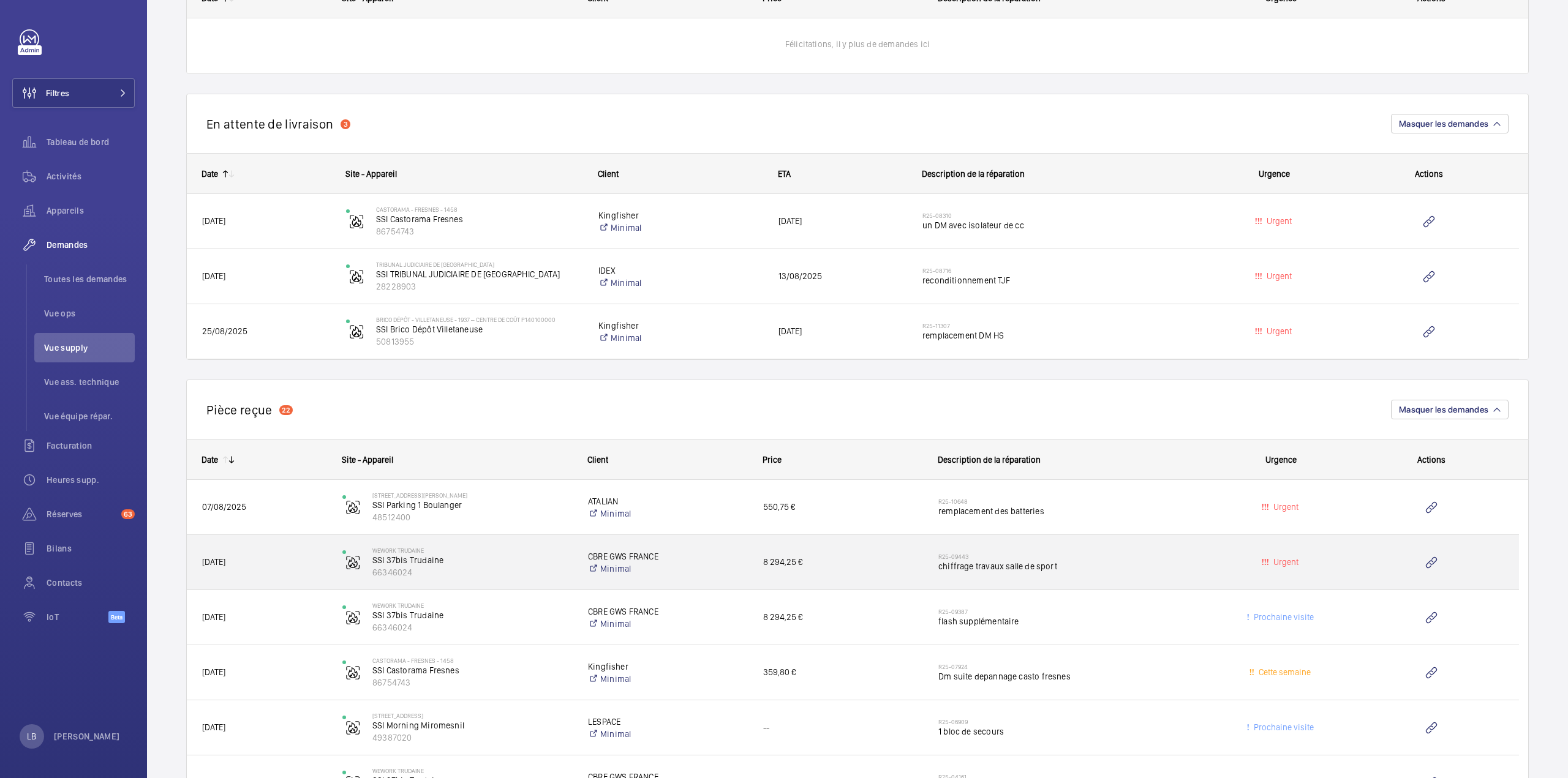
scroll to position [918, 0]
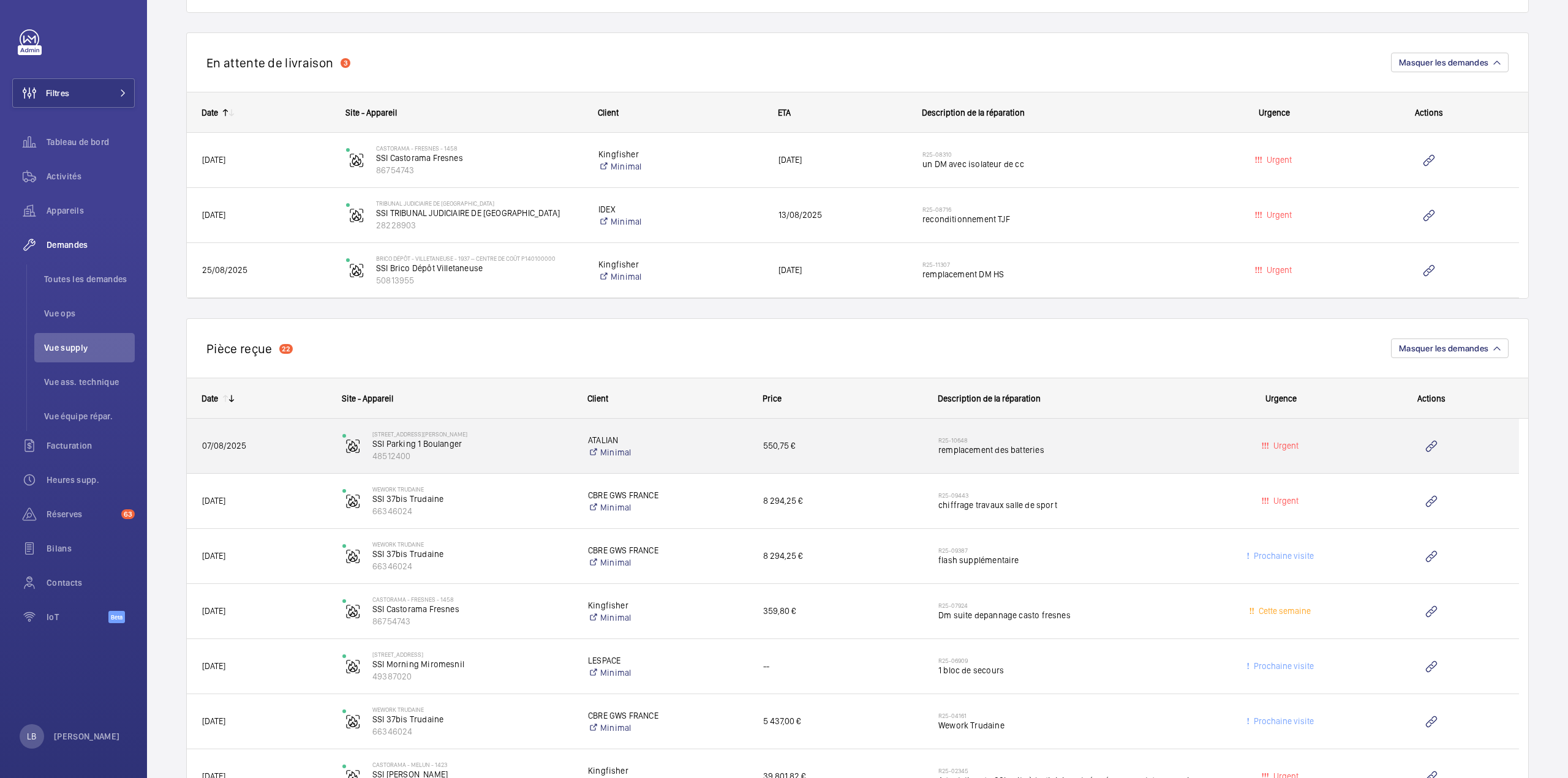
click at [1115, 436] on h2 "R25-10648" at bounding box center [1070, 440] width 264 height 7
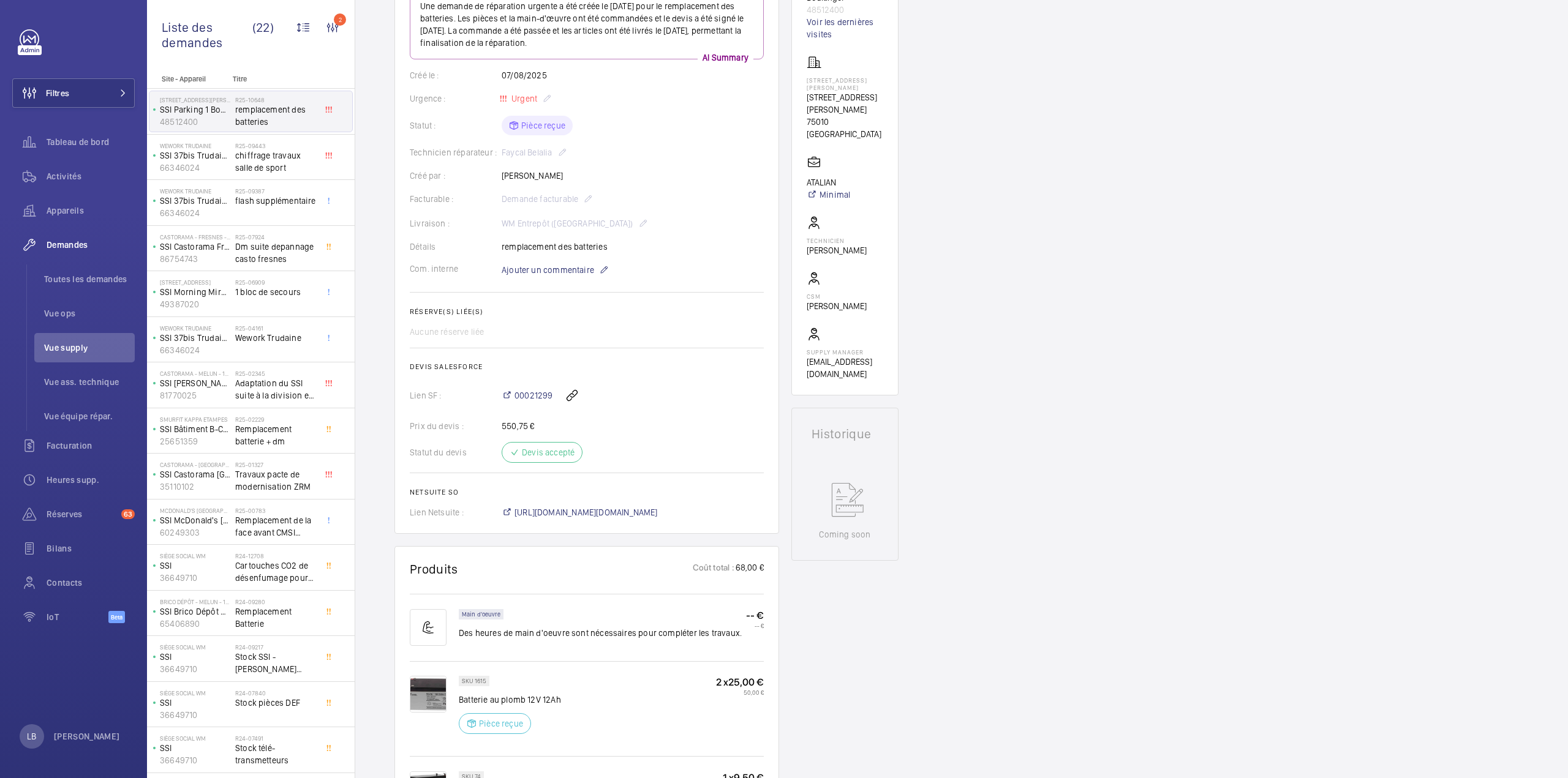
scroll to position [12, 0]
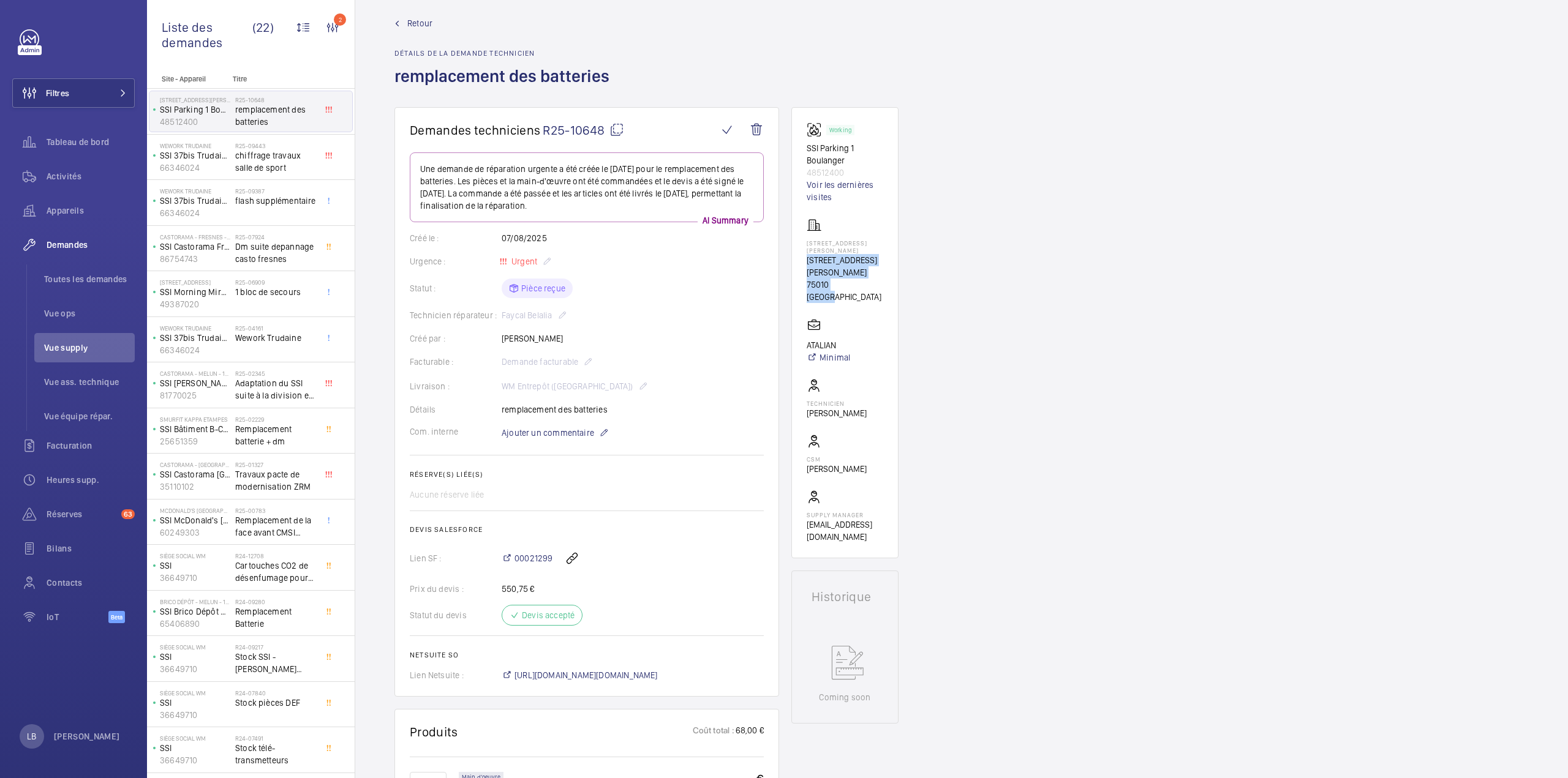
drag, startPoint x: 805, startPoint y: 258, endPoint x: 852, endPoint y: 282, distance: 52.8
click at [852, 282] on wm-front-card "Working SSI Parking 1 Boulanger 48512400 Voir les dernières visites [STREET_ADD…" at bounding box center [845, 332] width 107 height 451
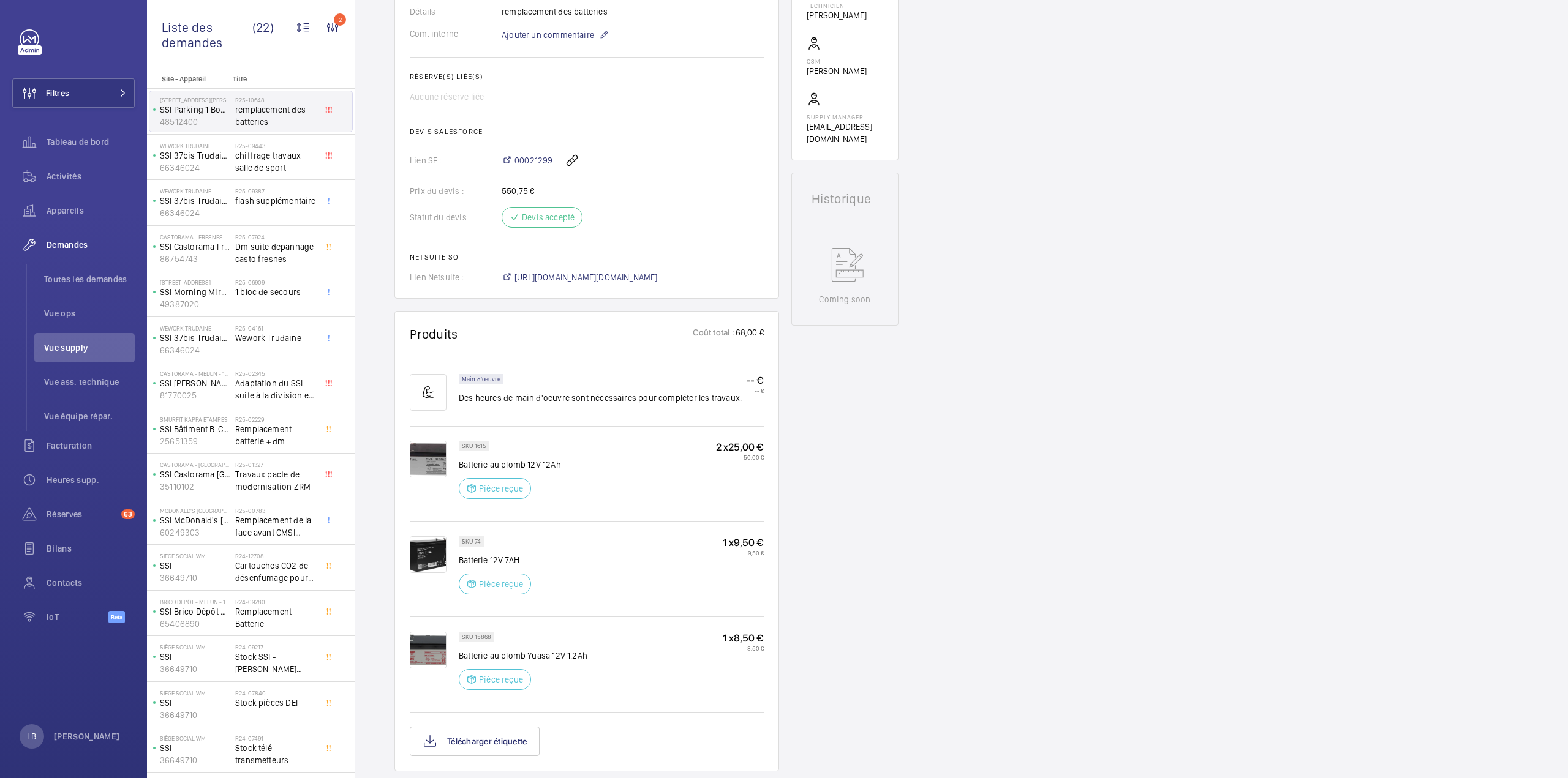
scroll to position [74, 0]
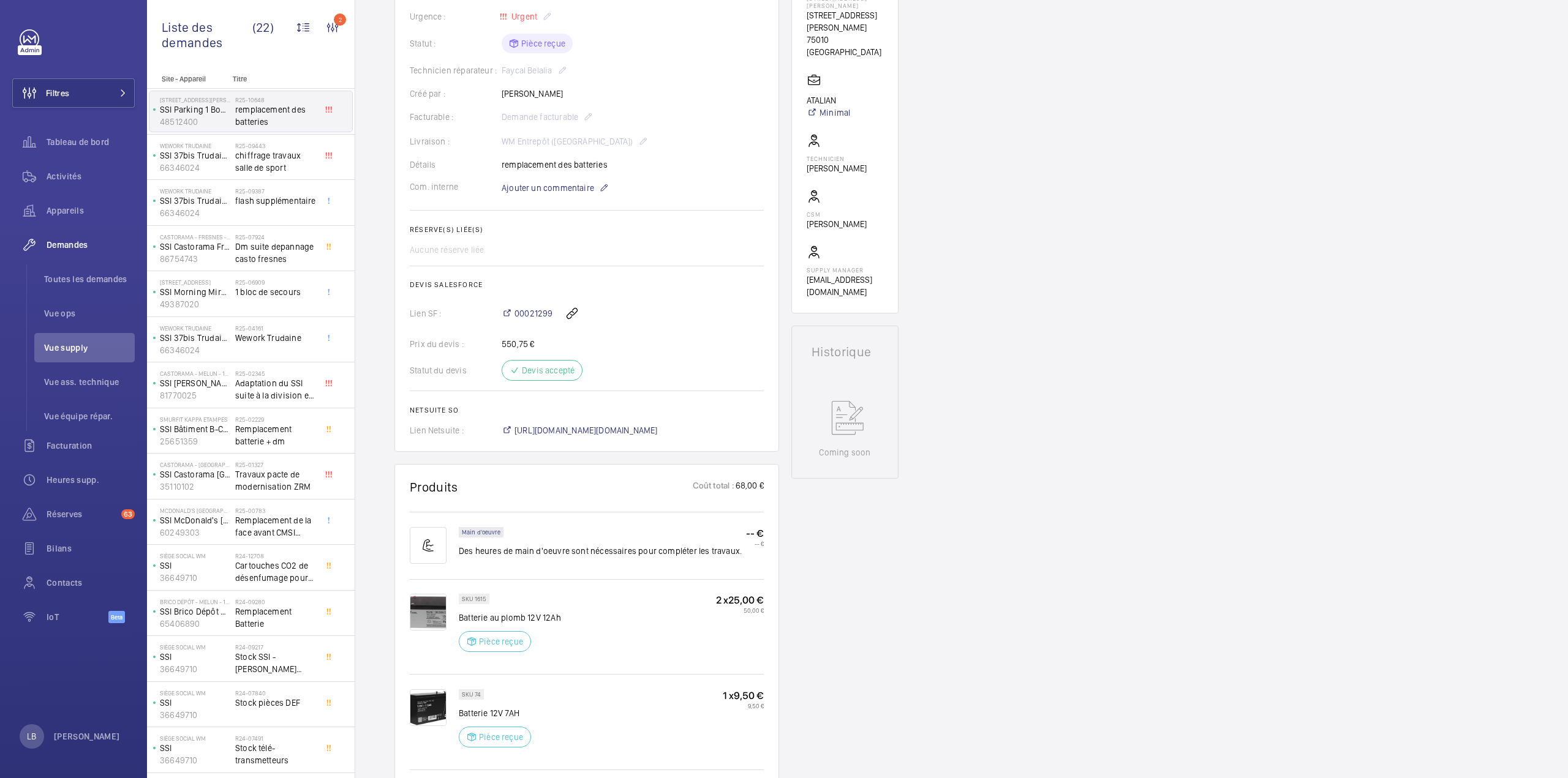
scroll to position [0, 0]
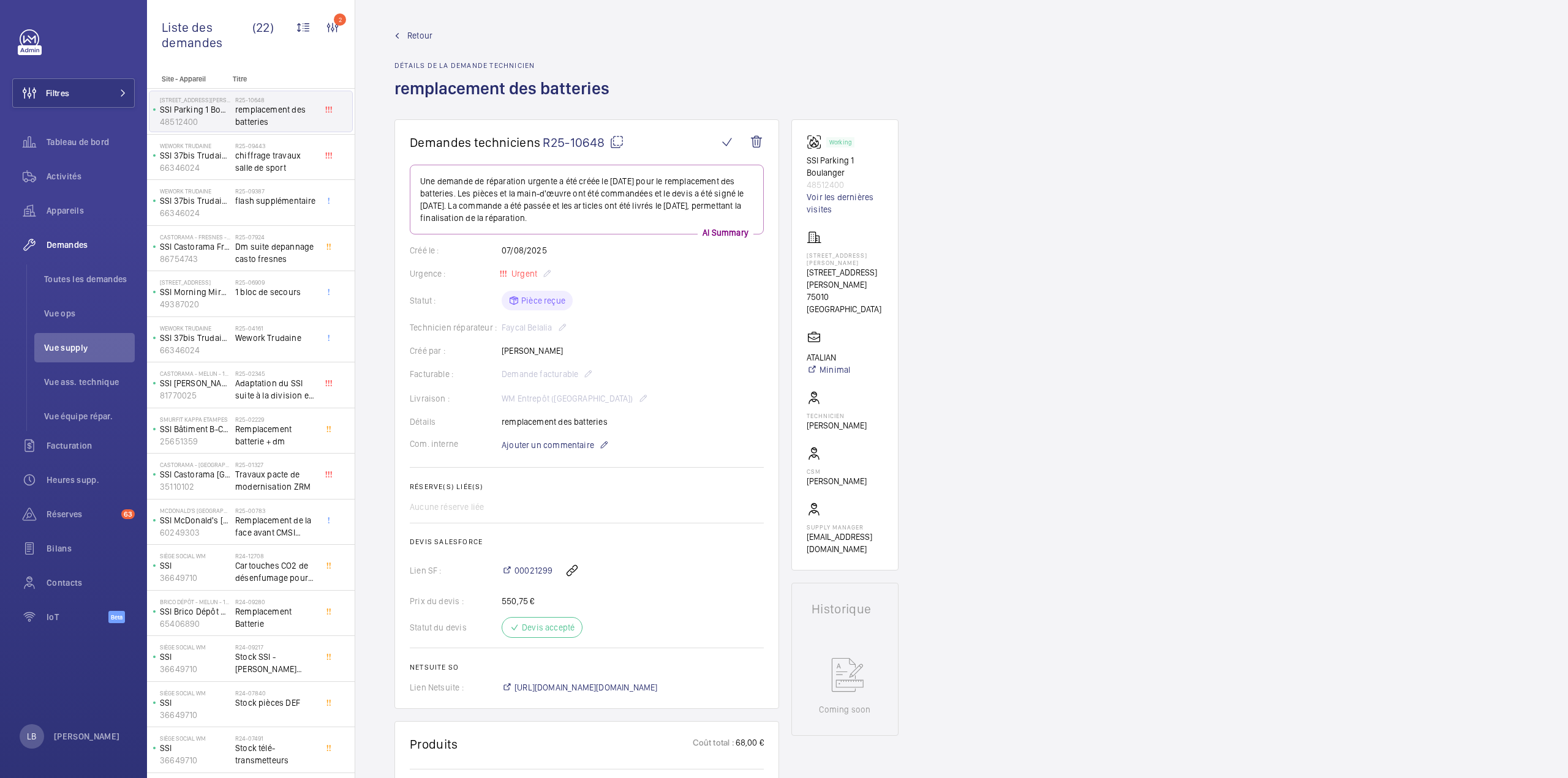
click at [408, 32] on span "Retour" at bounding box center [420, 35] width 25 height 12
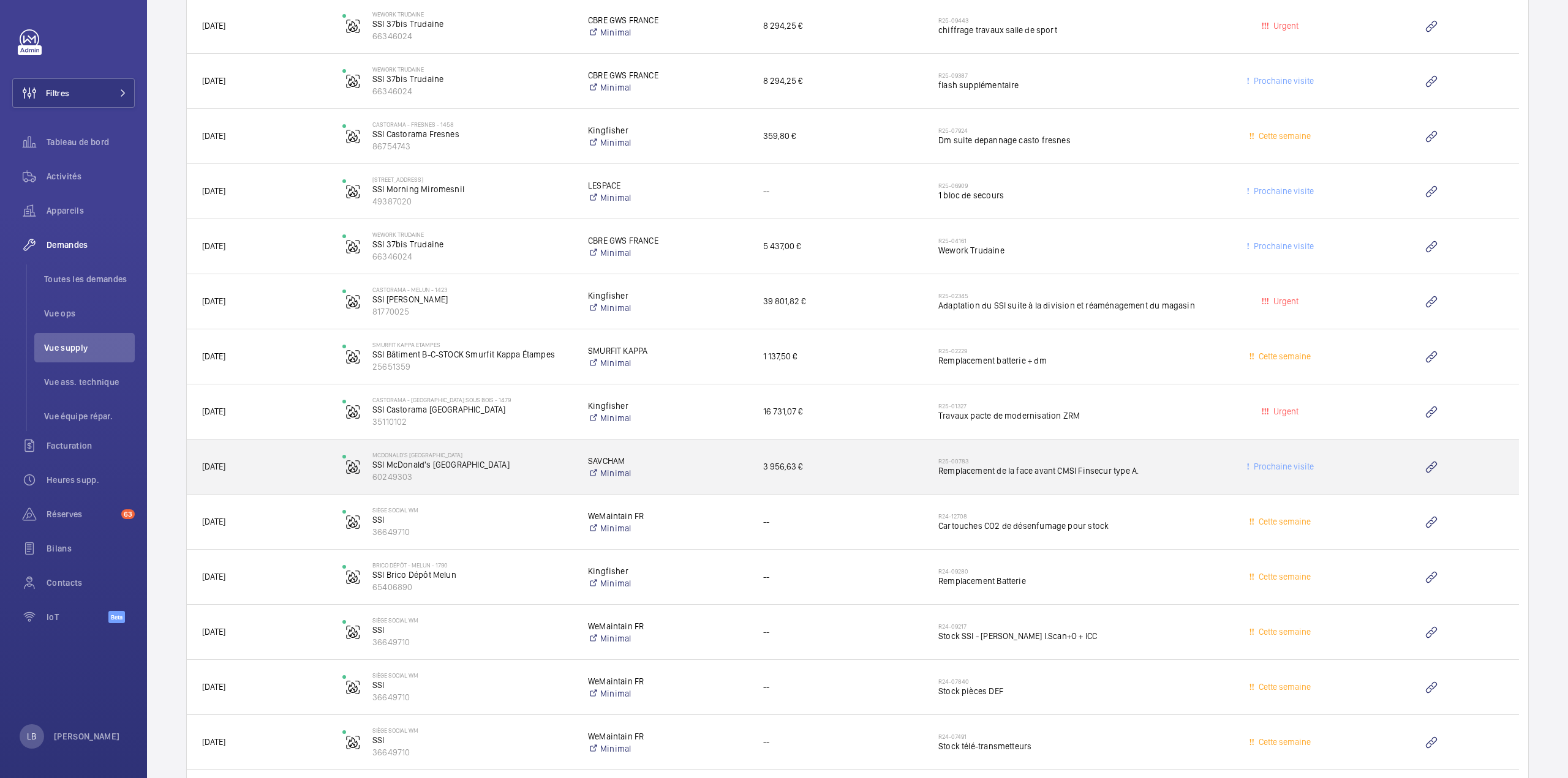
scroll to position [1408, 0]
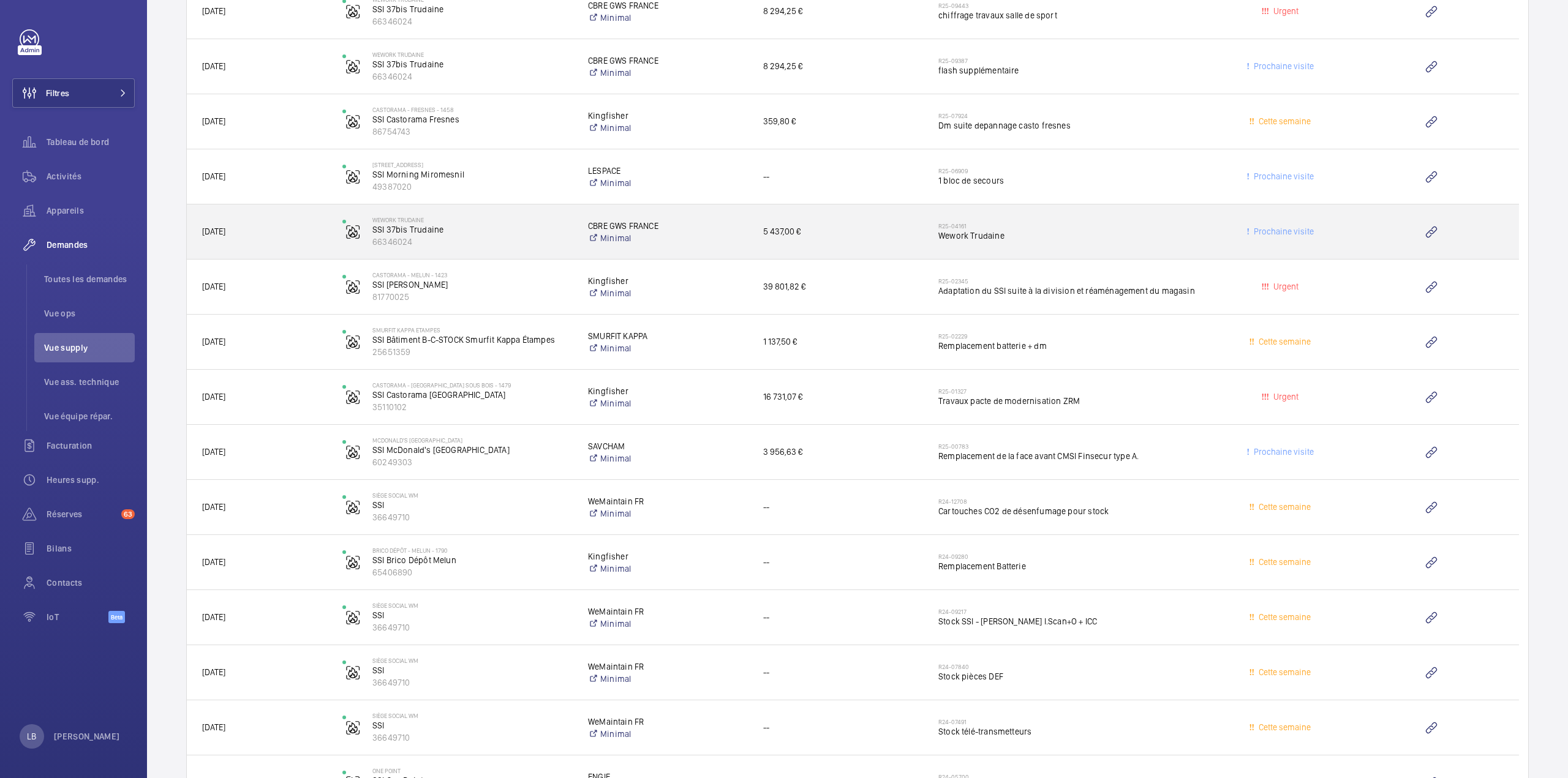
click at [1177, 231] on span "Wework Trudaine" at bounding box center [1070, 235] width 264 height 12
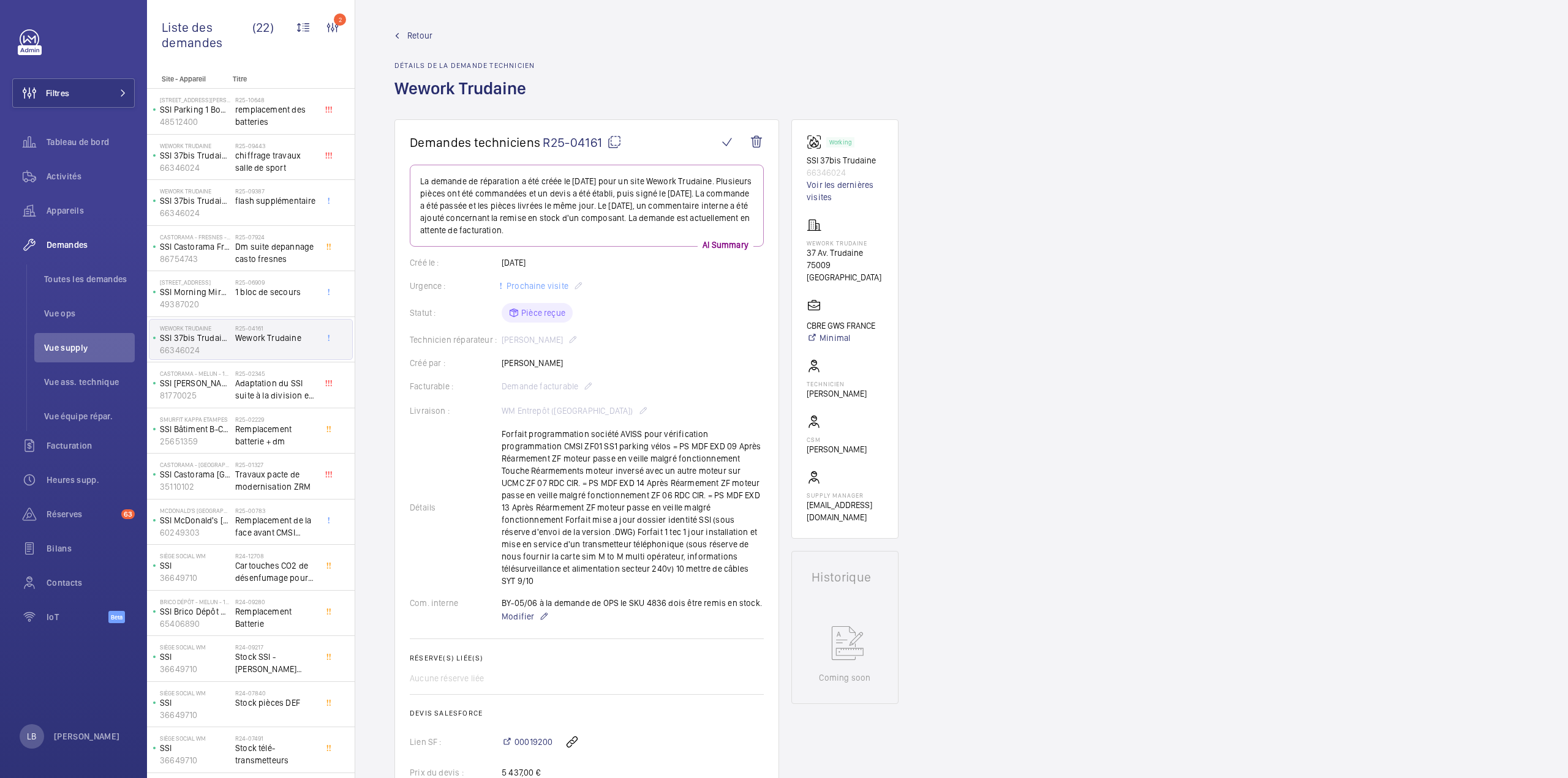
click at [412, 32] on span "Retour" at bounding box center [420, 35] width 25 height 12
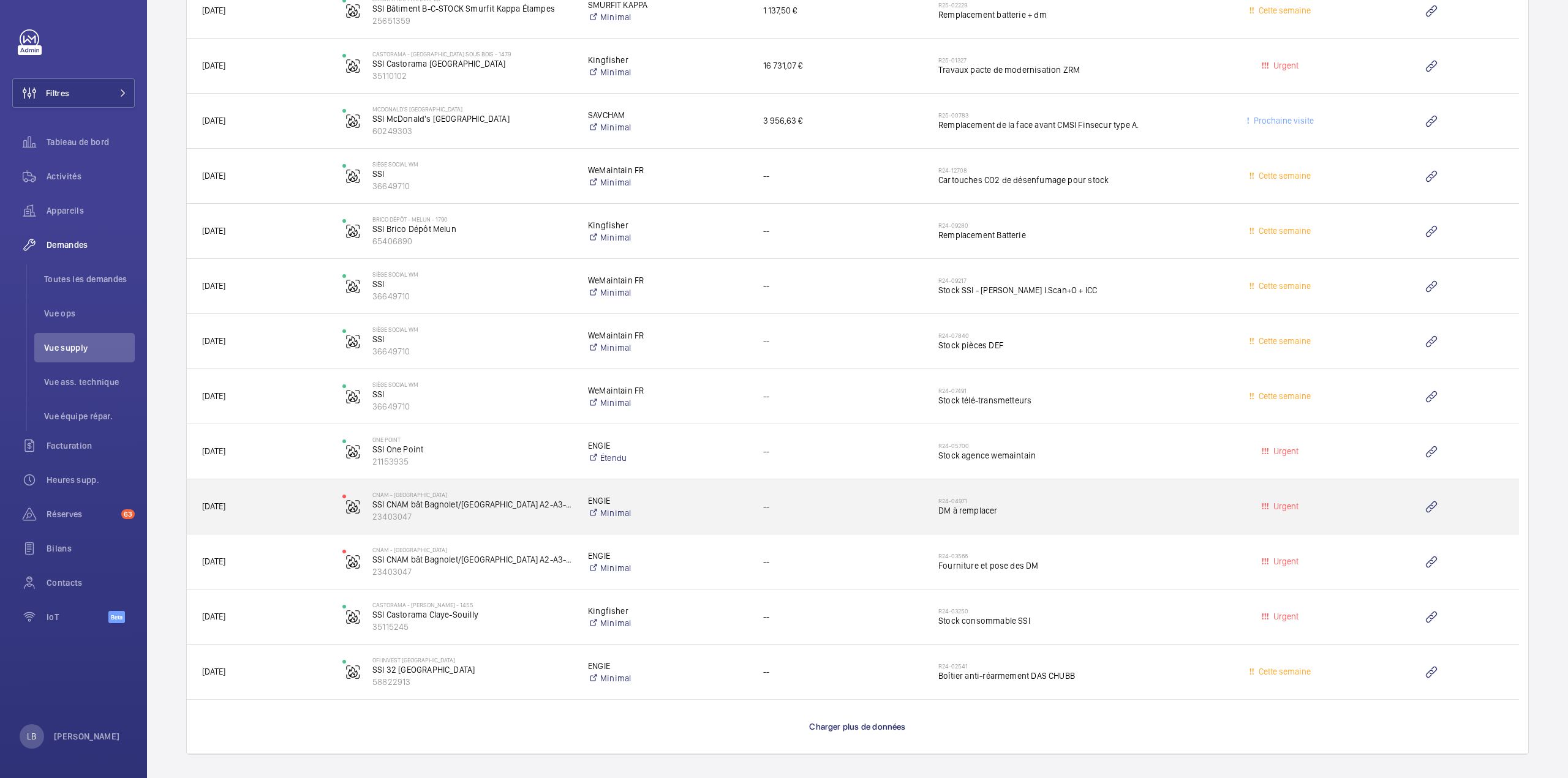
scroll to position [1742, 0]
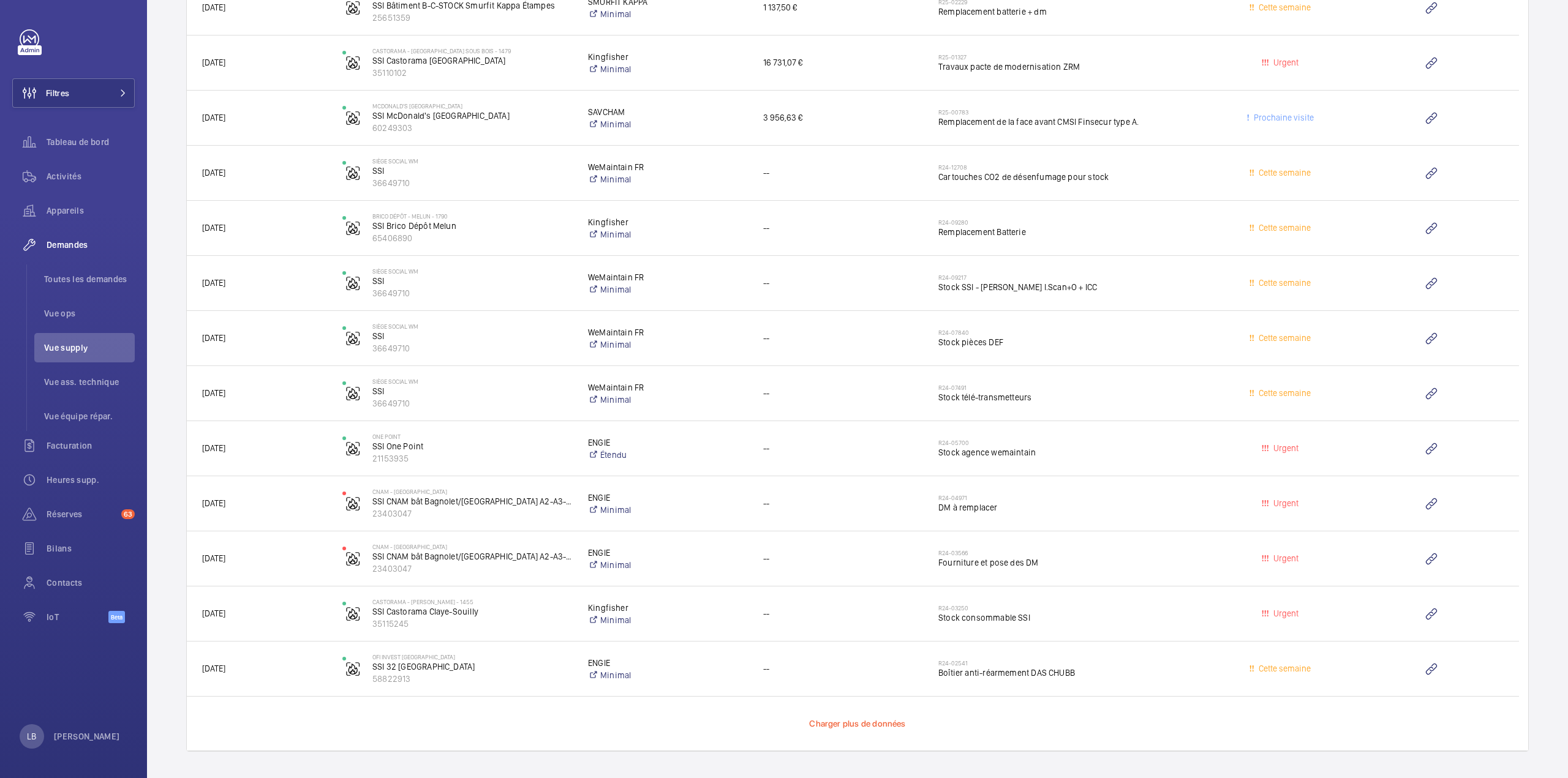
click at [877, 724] on span "Charger plus de données" at bounding box center [857, 723] width 96 height 10
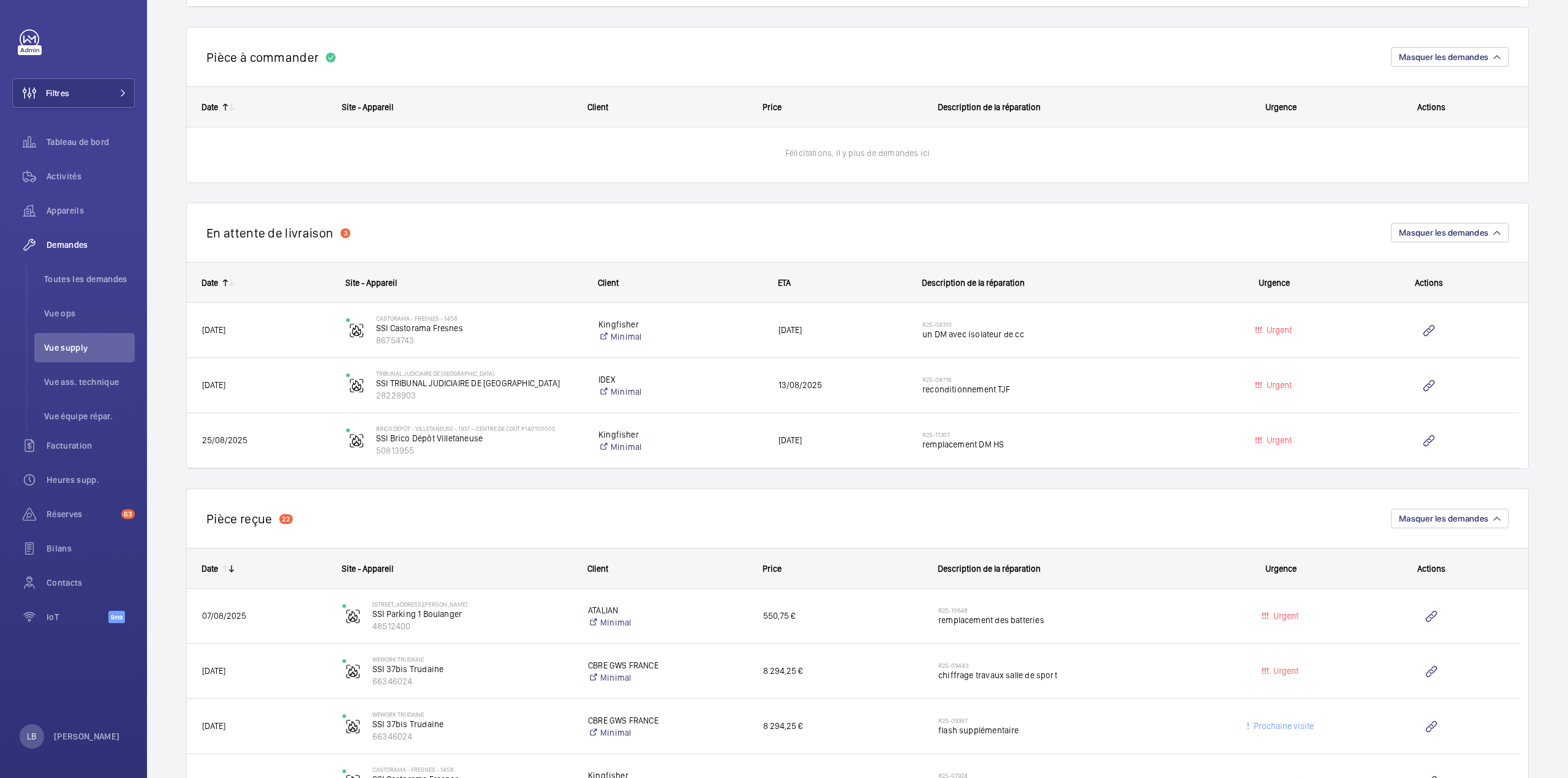
scroll to position [757, 0]
